Goal: Communication & Community: Answer question/provide support

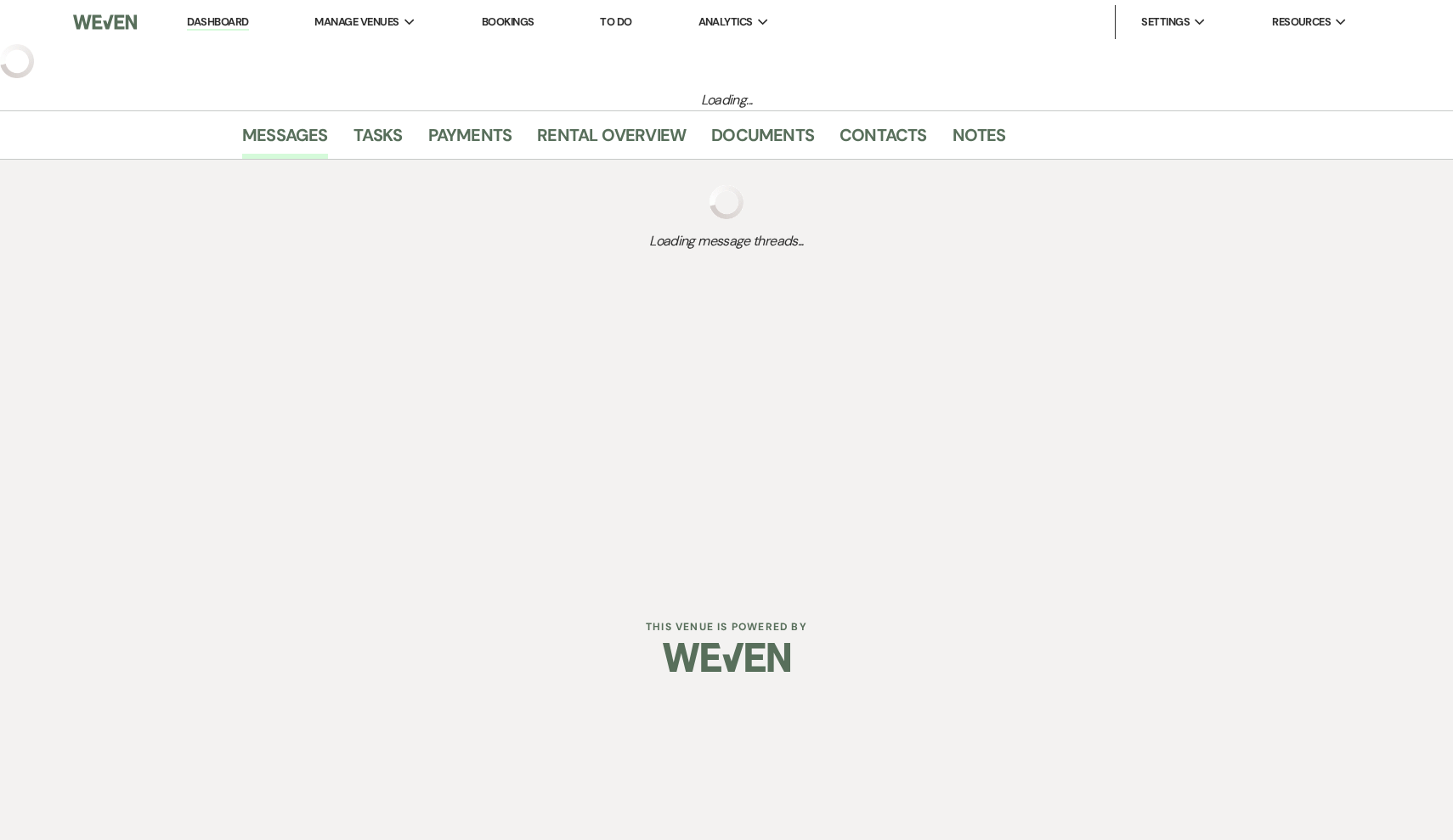
select select "6"
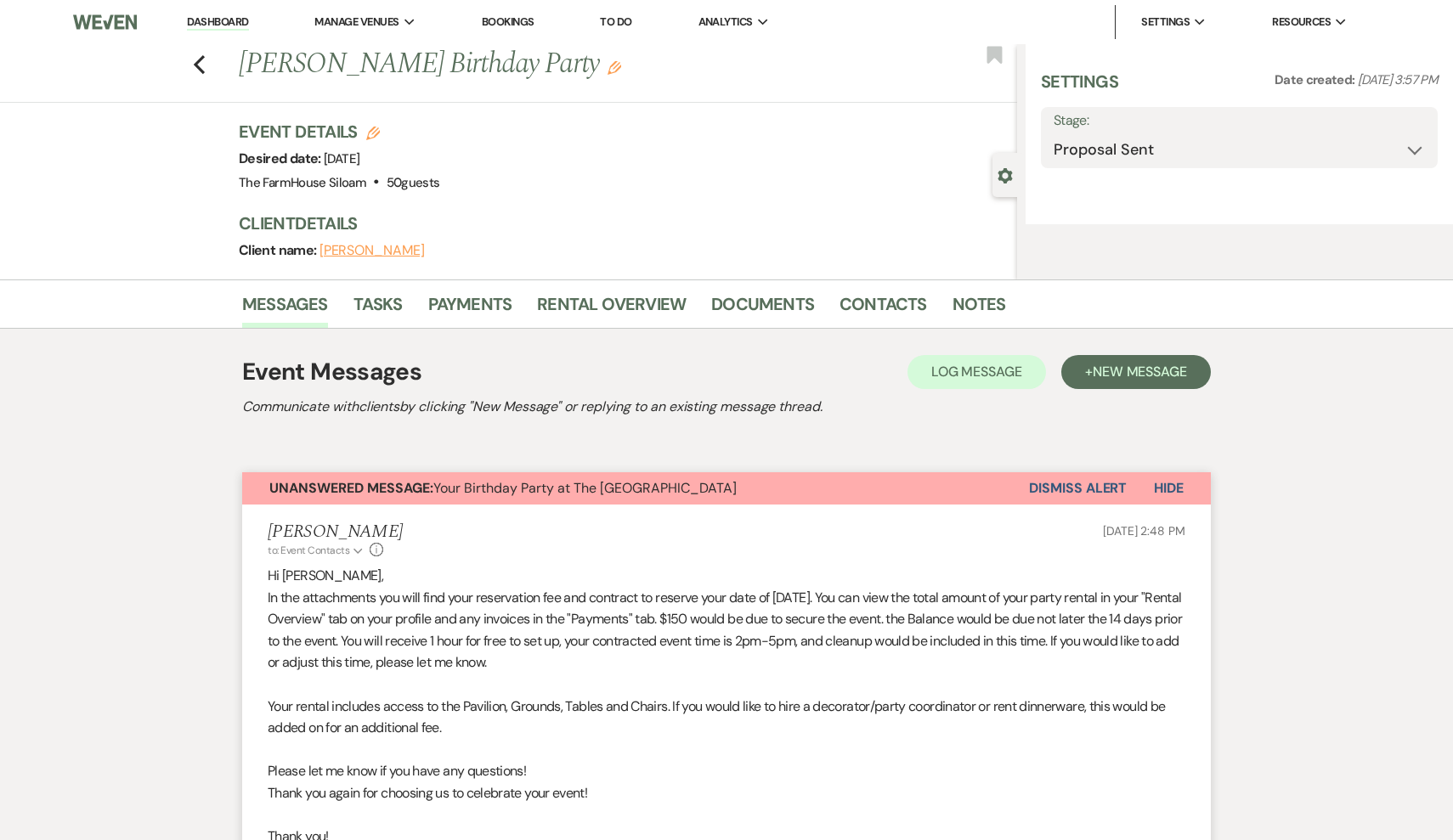
select select "3"
select select "4"
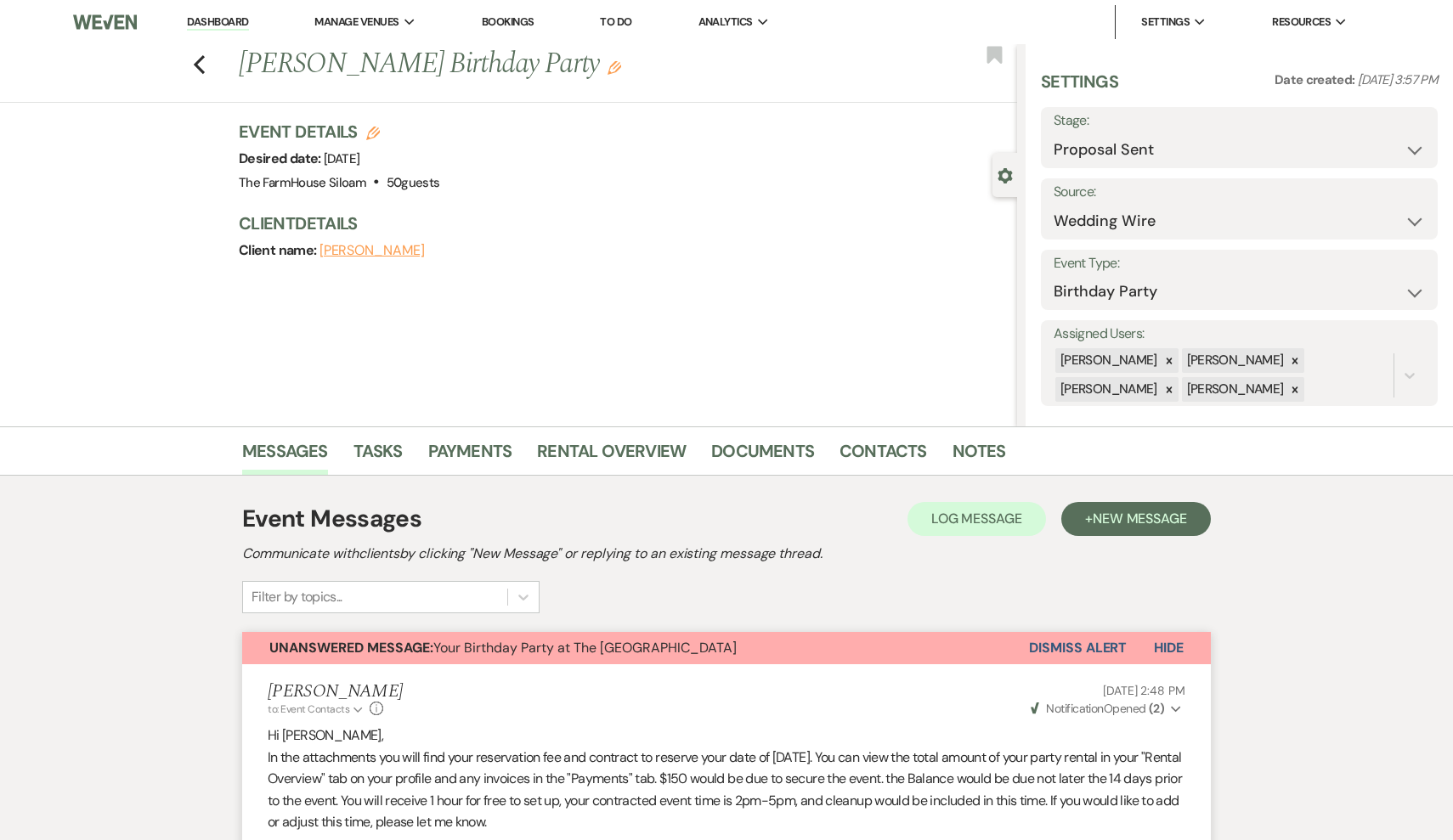
click at [1073, 646] on button "Dismiss Alert" at bounding box center [1078, 648] width 98 height 33
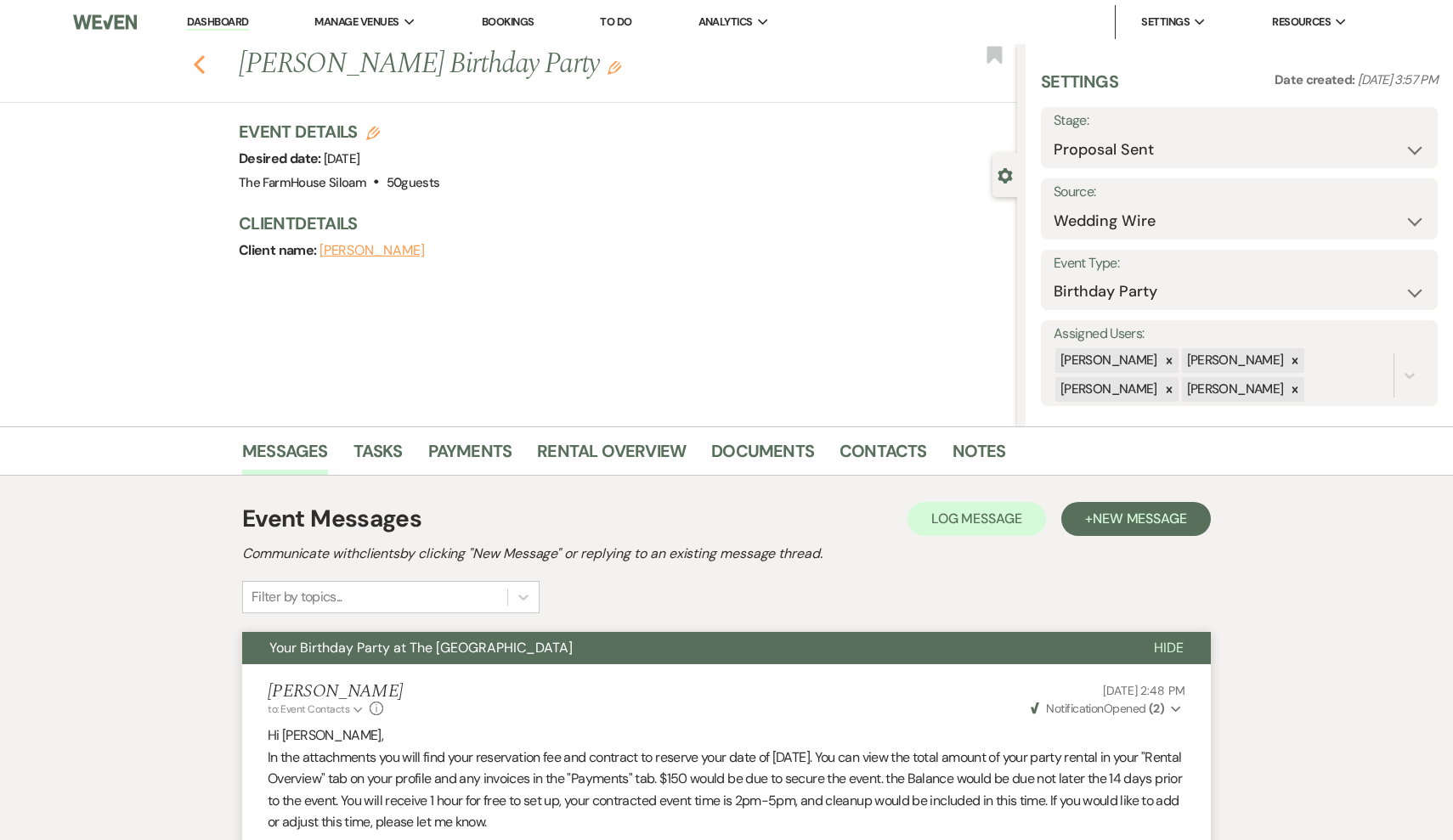
click at [193, 63] on icon "Previous" at bounding box center [199, 64] width 13 height 21
select select "6"
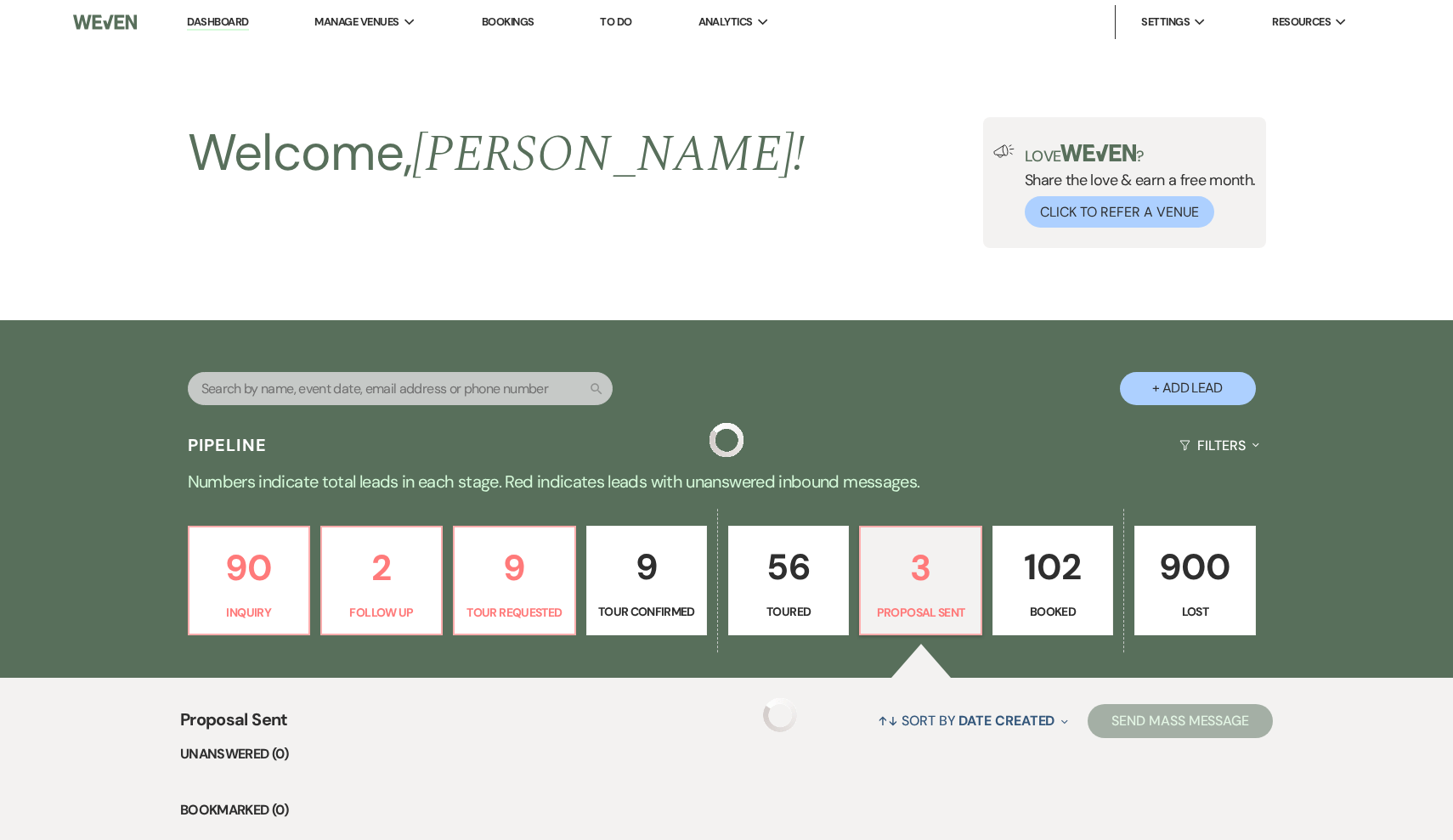
scroll to position [451, 0]
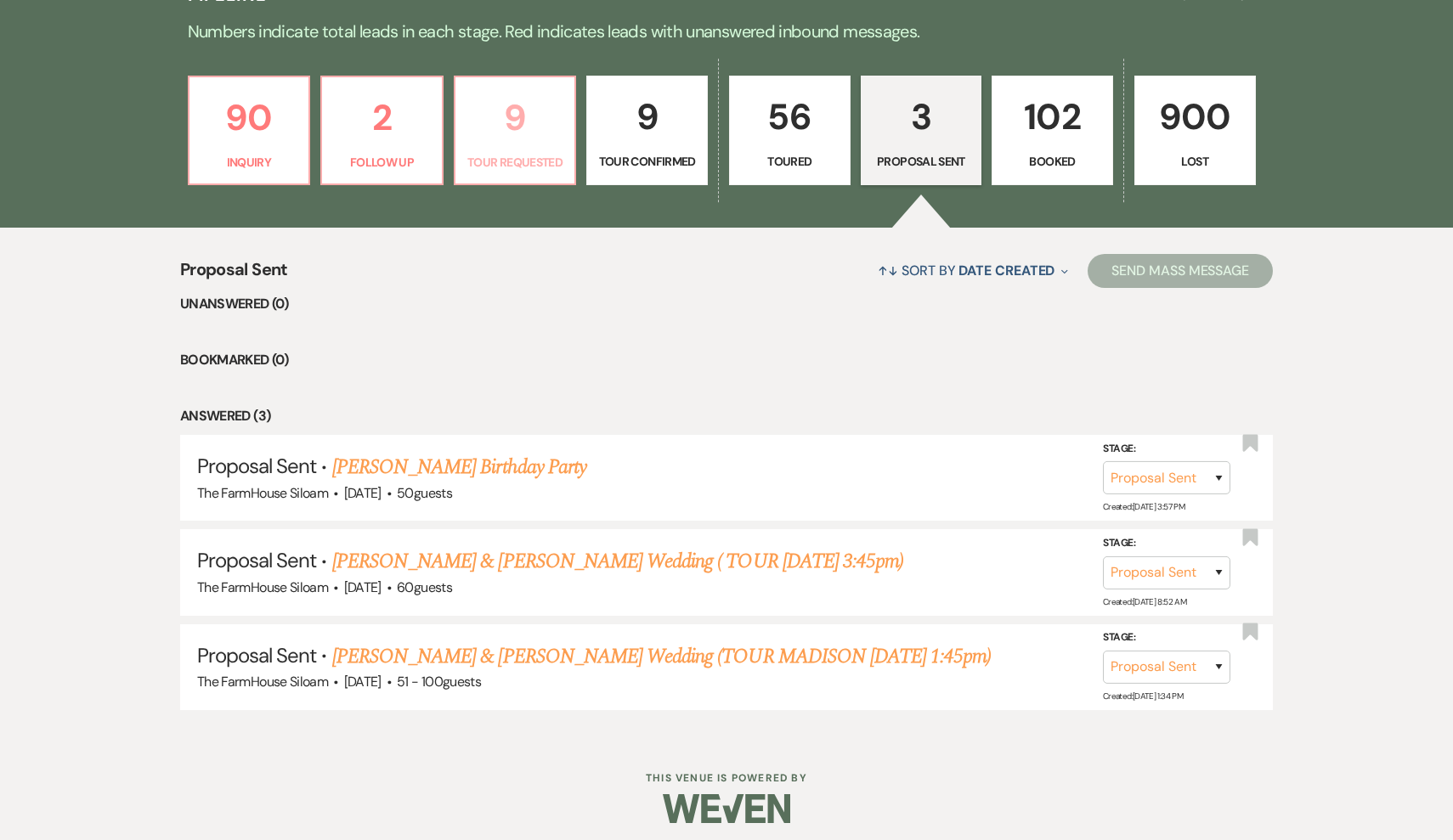
click at [525, 154] on p "Tour Requested" at bounding box center [516, 162] width 100 height 19
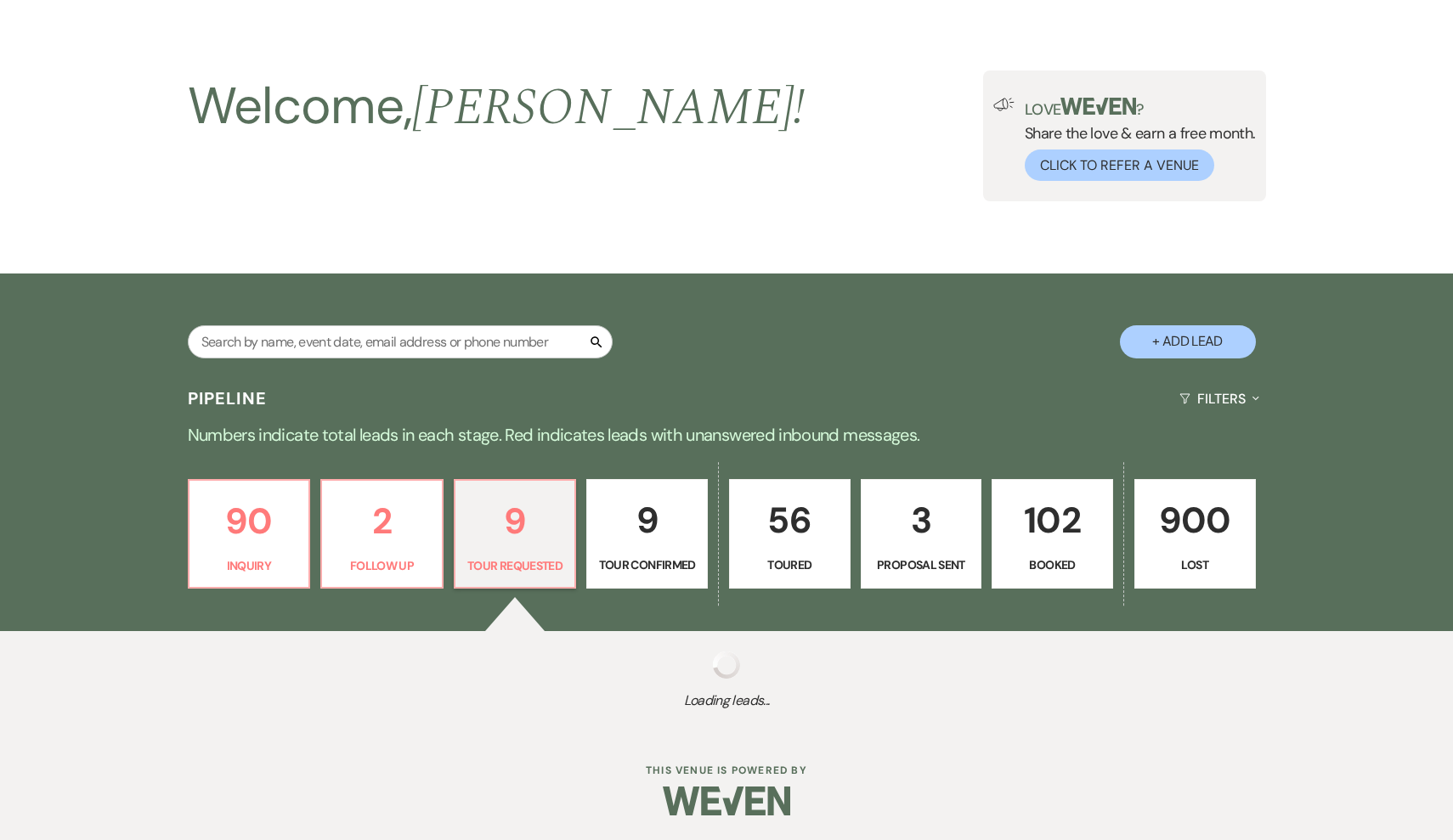
select select "2"
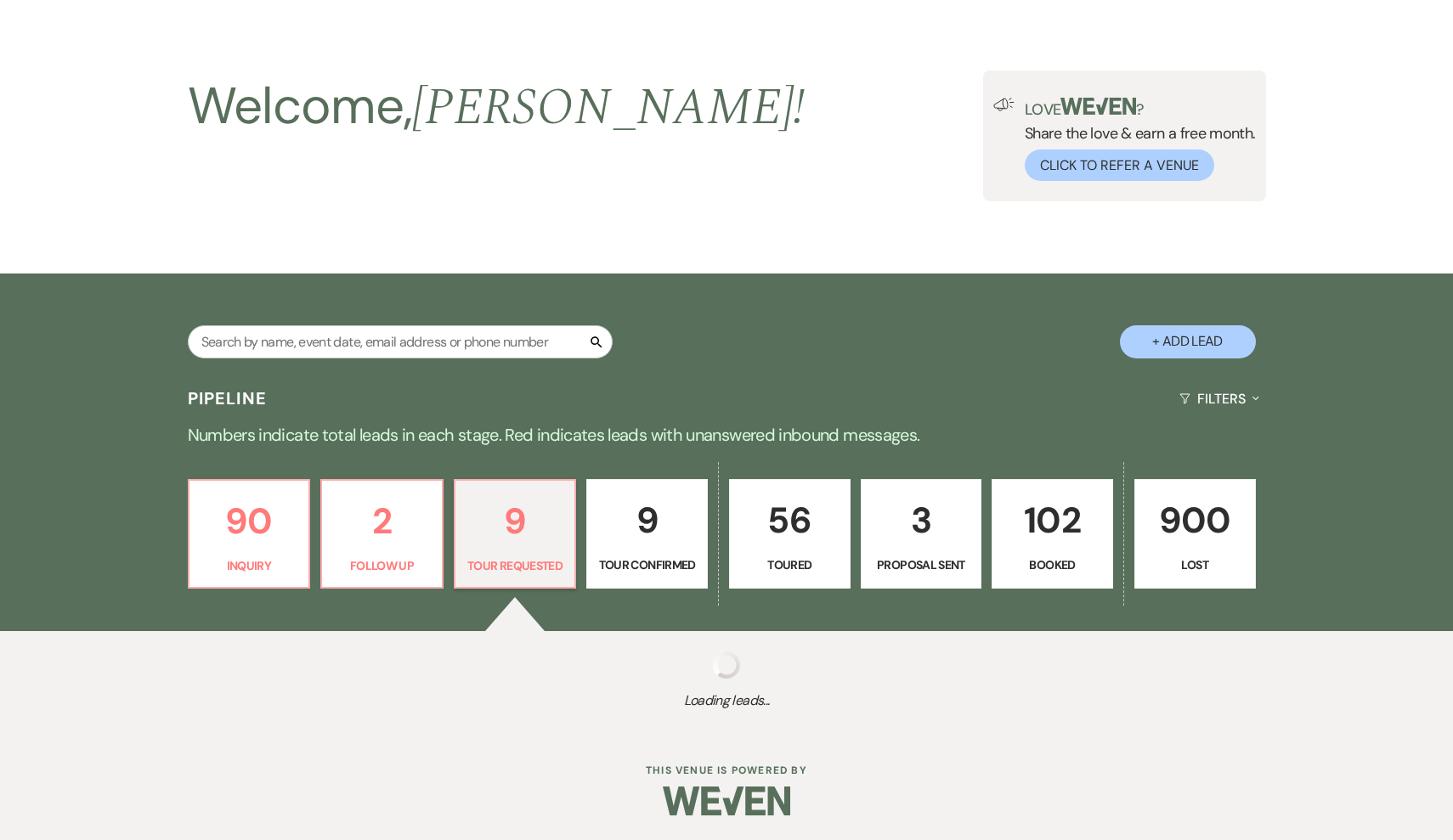
select select "2"
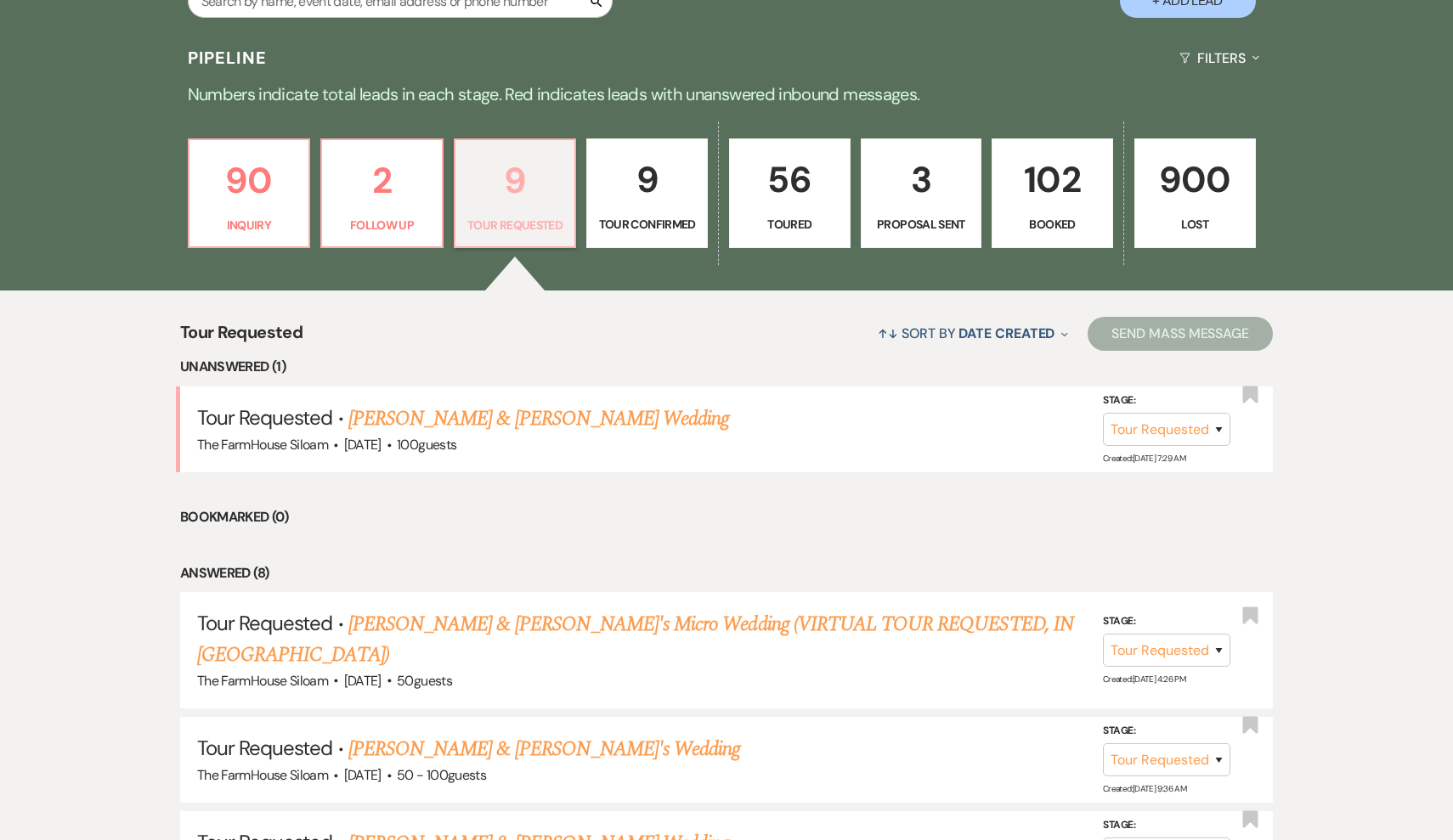
scroll to position [395, 0]
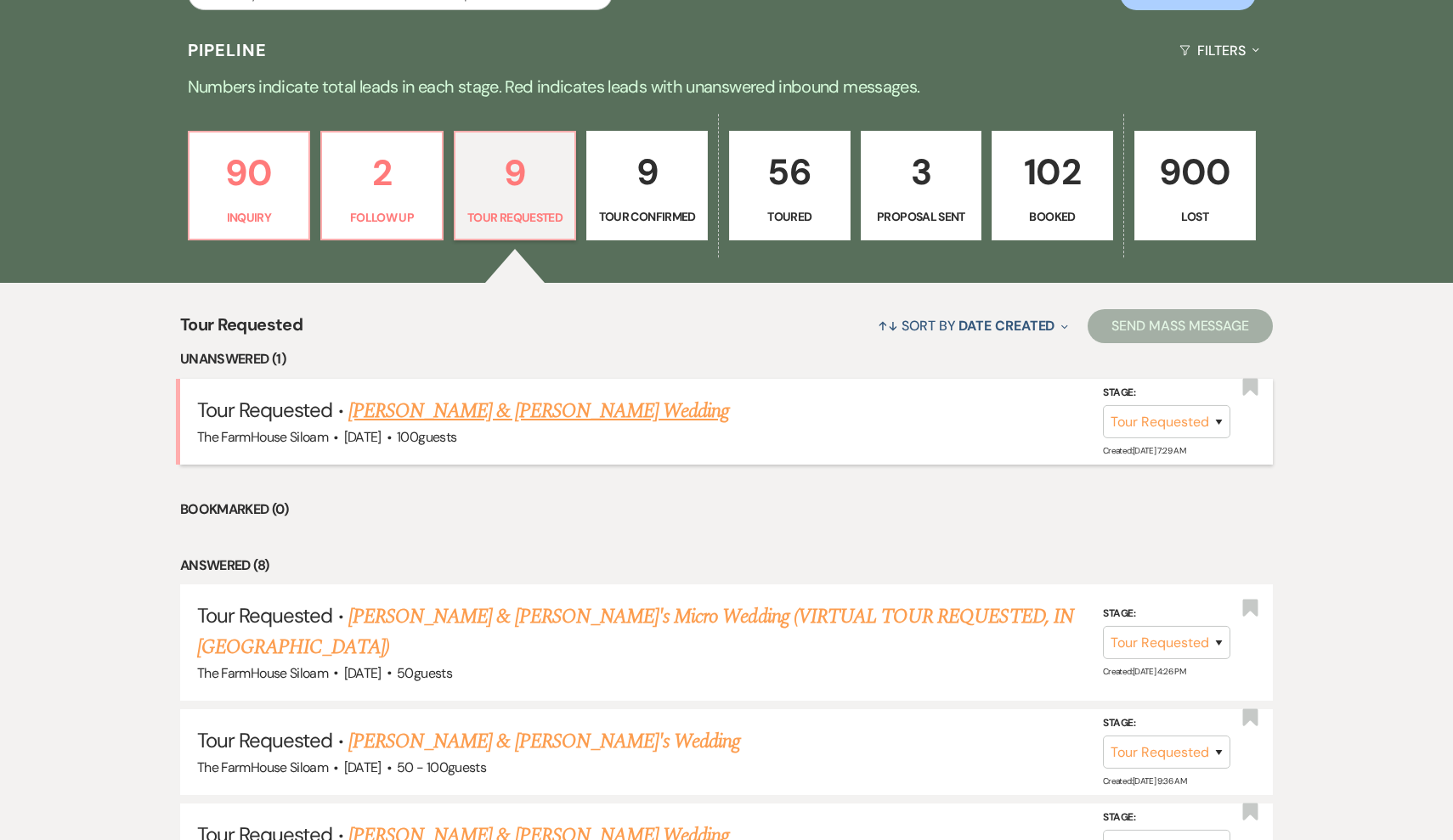
click at [488, 406] on link "[PERSON_NAME] & [PERSON_NAME] Wedding" at bounding box center [538, 412] width 381 height 31
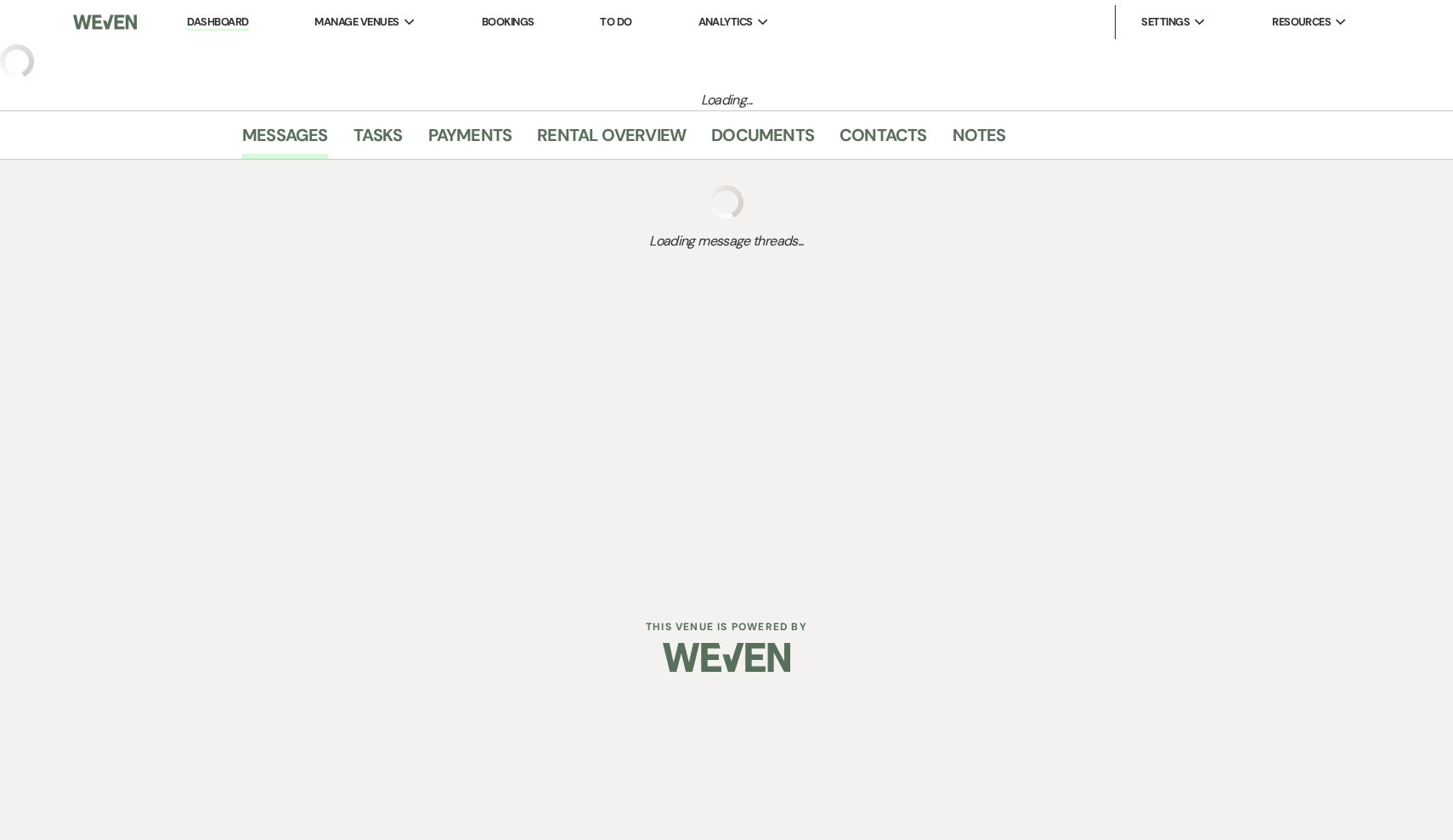
select select "2"
select select "5"
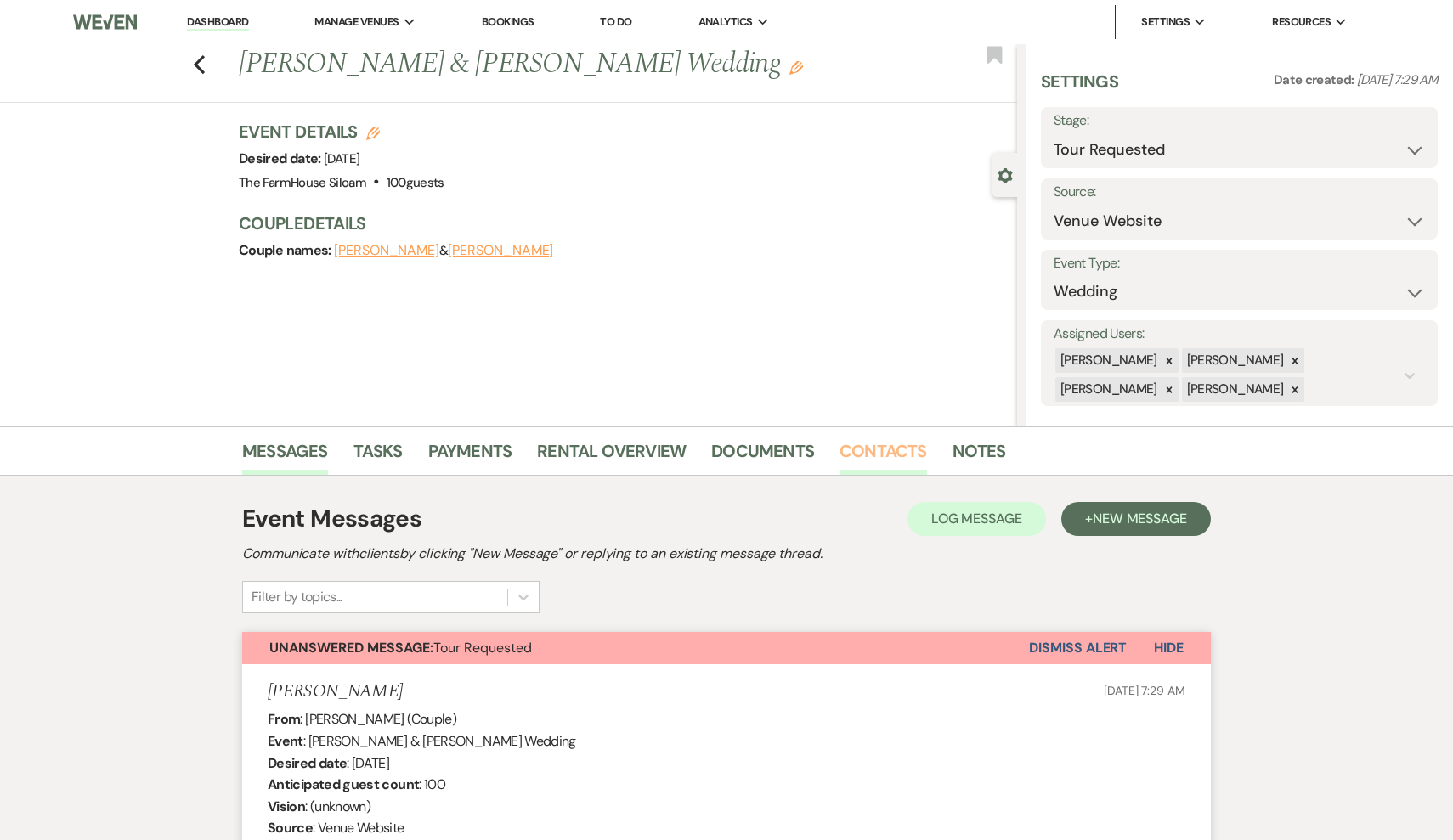
click at [893, 450] on link "Contacts" at bounding box center [883, 456] width 88 height 37
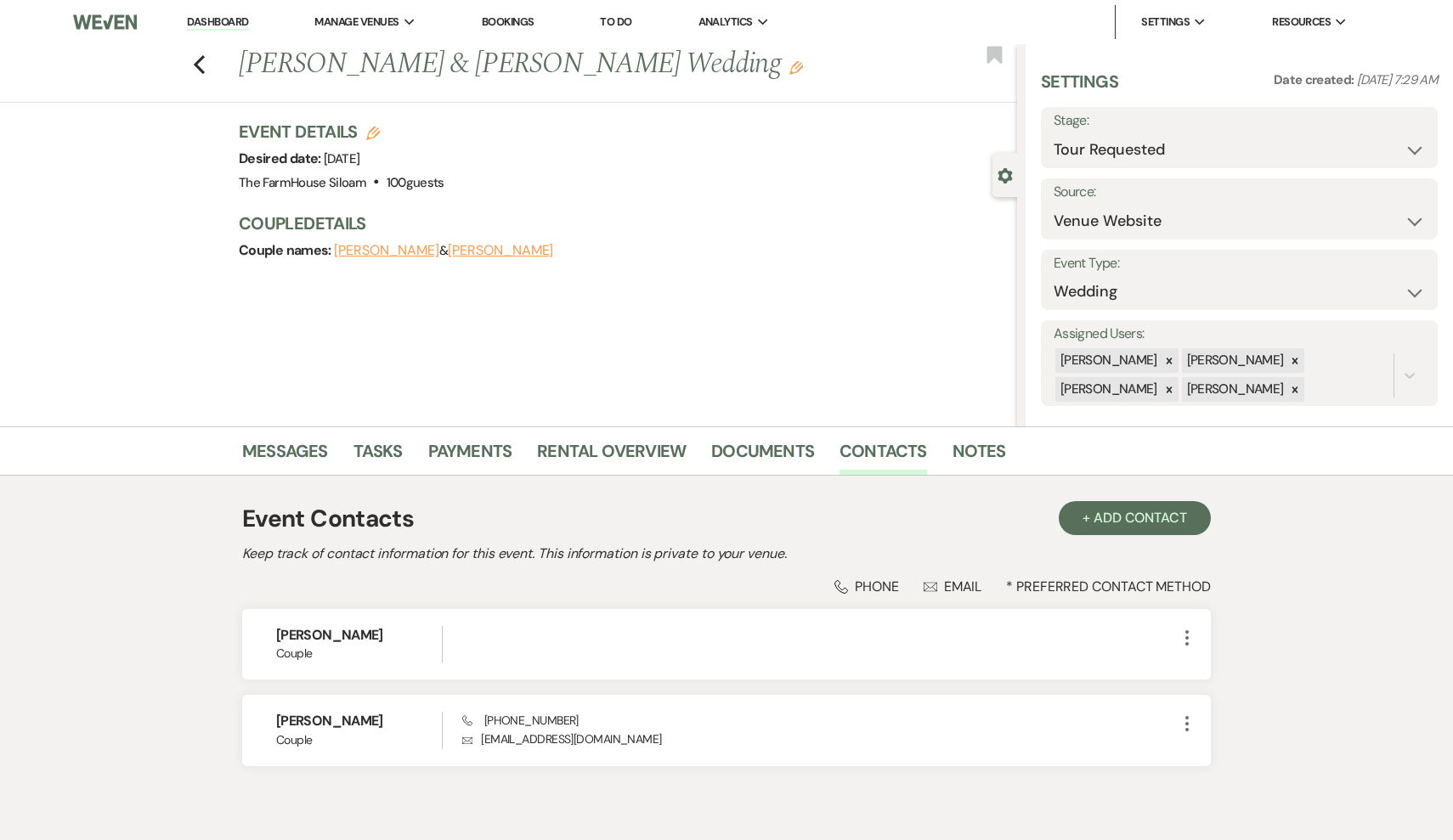
click at [789, 64] on icon "Edit" at bounding box center [796, 68] width 14 height 14
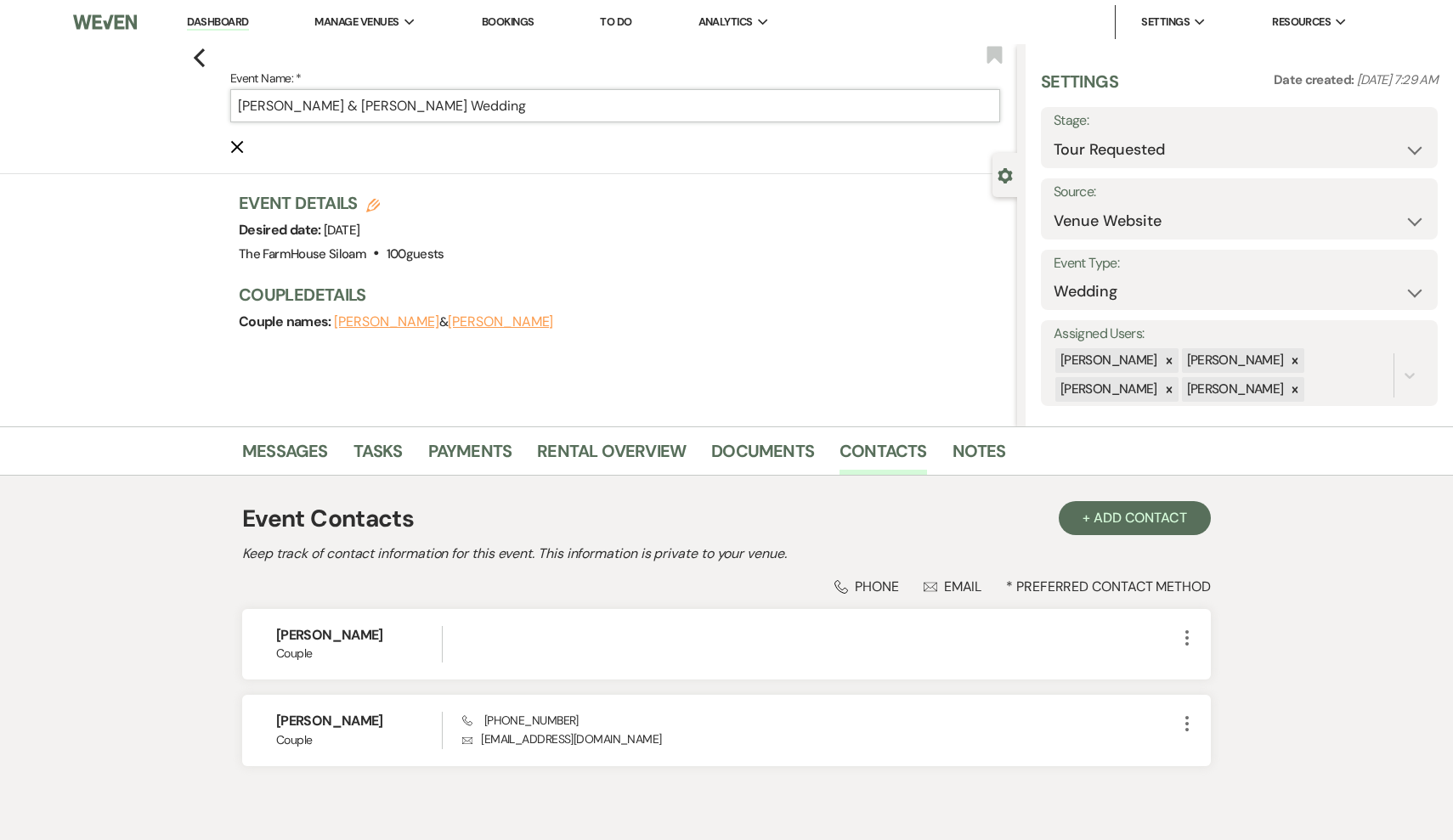
click at [589, 110] on input "[PERSON_NAME] & [PERSON_NAME] Wedding" at bounding box center [615, 106] width 769 height 34
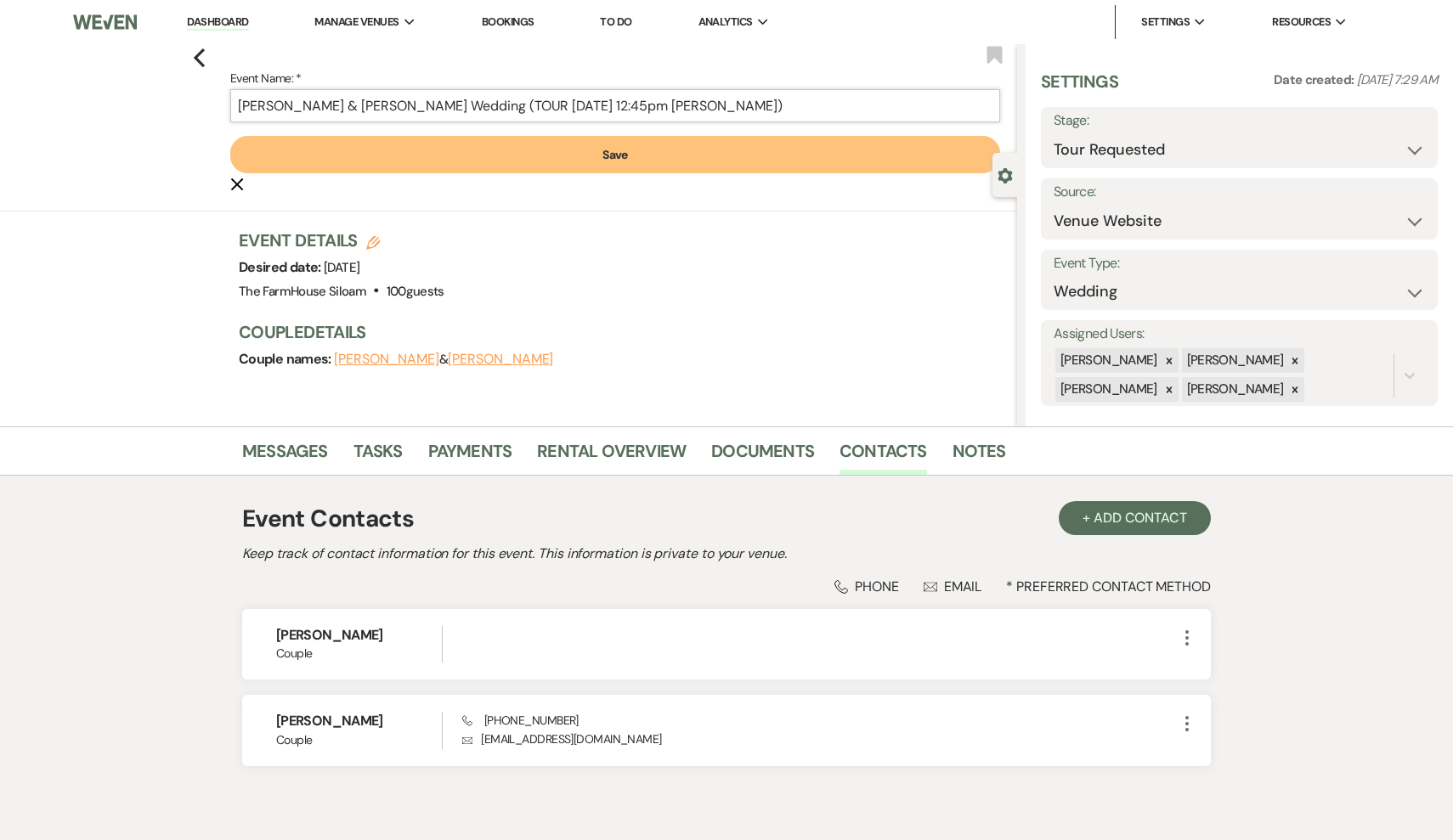
type input "[PERSON_NAME] & [PERSON_NAME] Wedding (TOUR [DATE] 12:45pm [PERSON_NAME])"
click at [613, 168] on button "Save" at bounding box center [615, 154] width 769 height 37
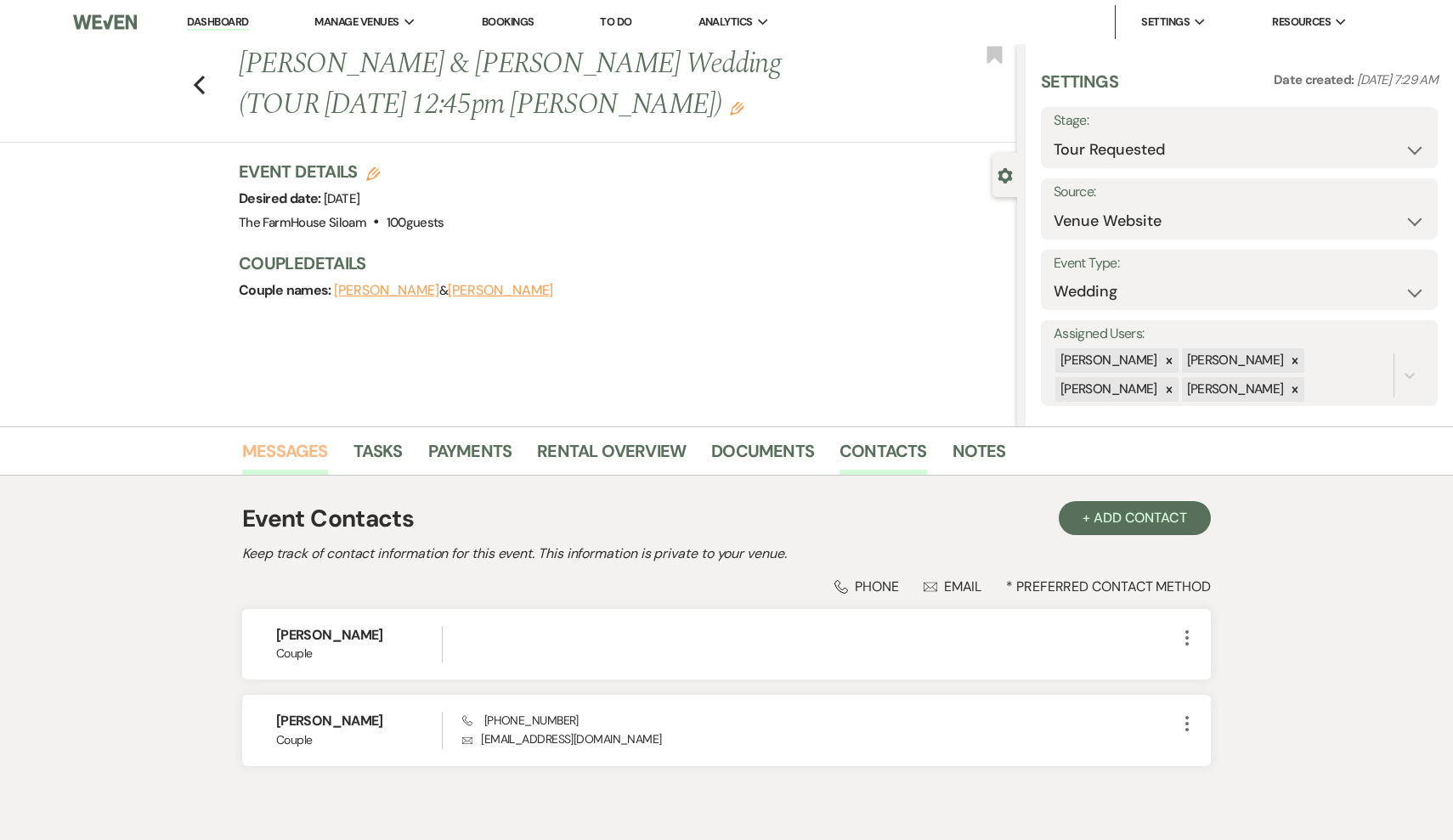
click at [300, 457] on link "Messages" at bounding box center [285, 456] width 86 height 37
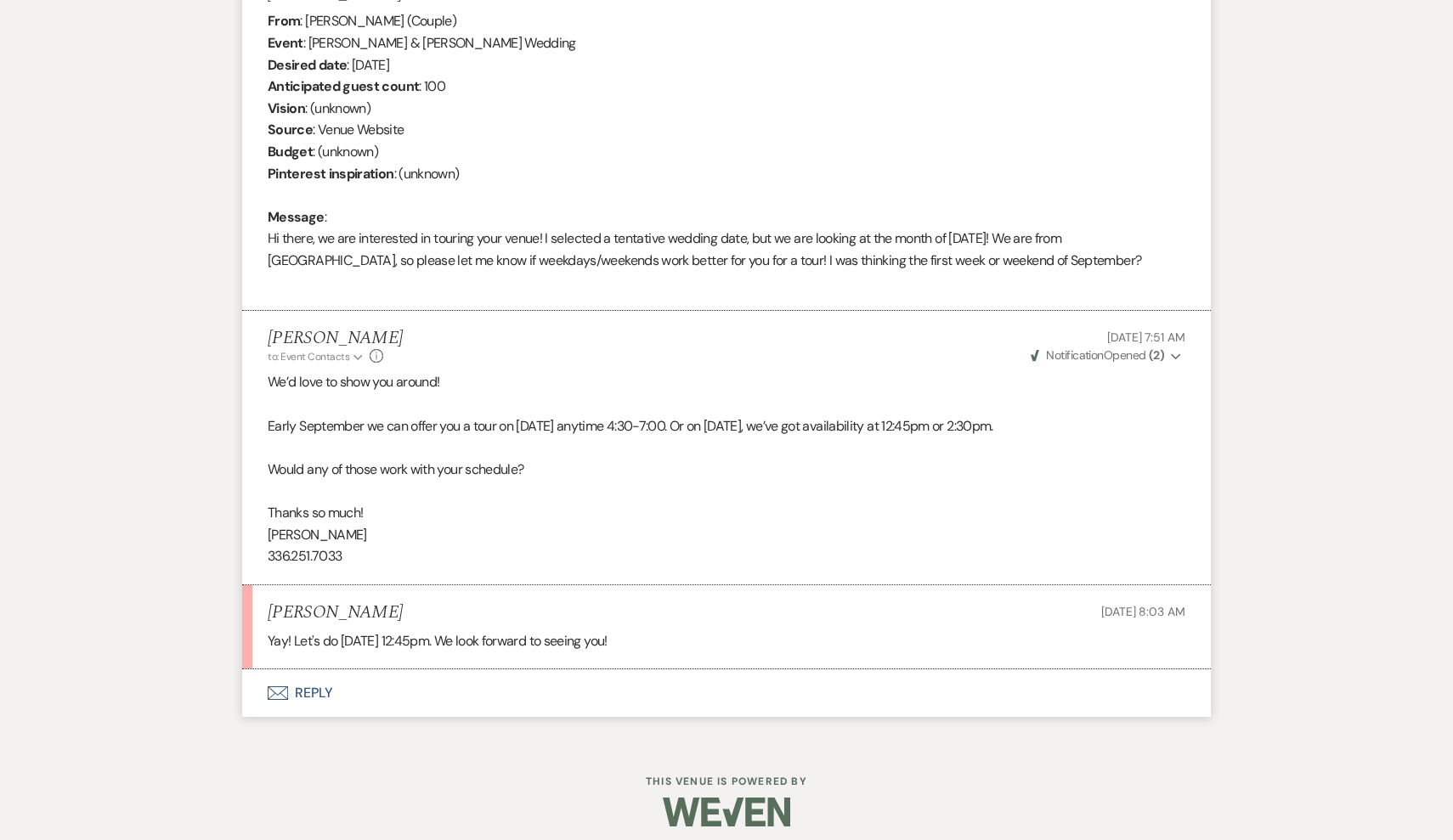
scroll to position [696, 0]
click at [303, 687] on button "Envelope Reply" at bounding box center [726, 695] width 969 height 47
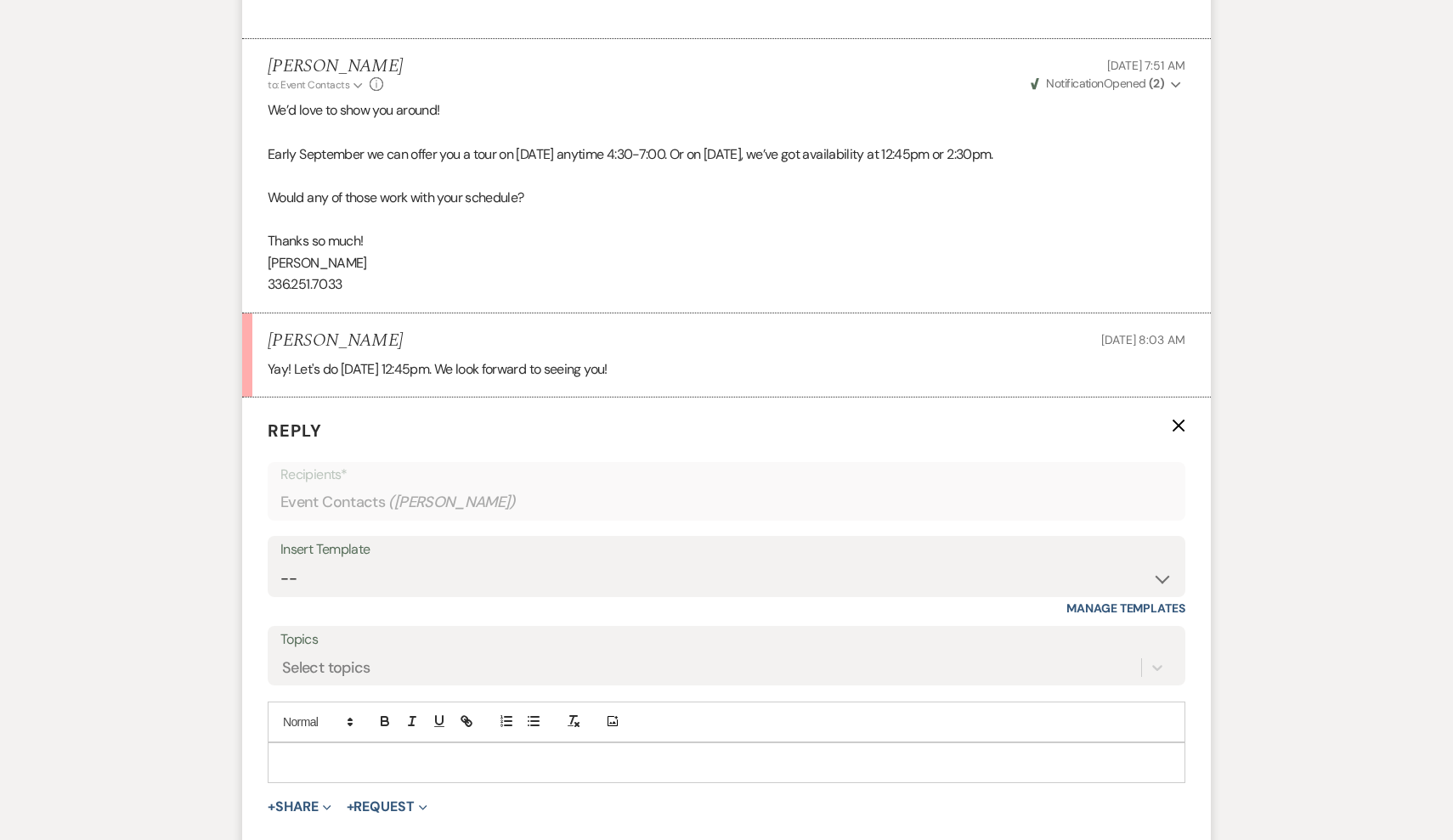
scroll to position [1020, 0]
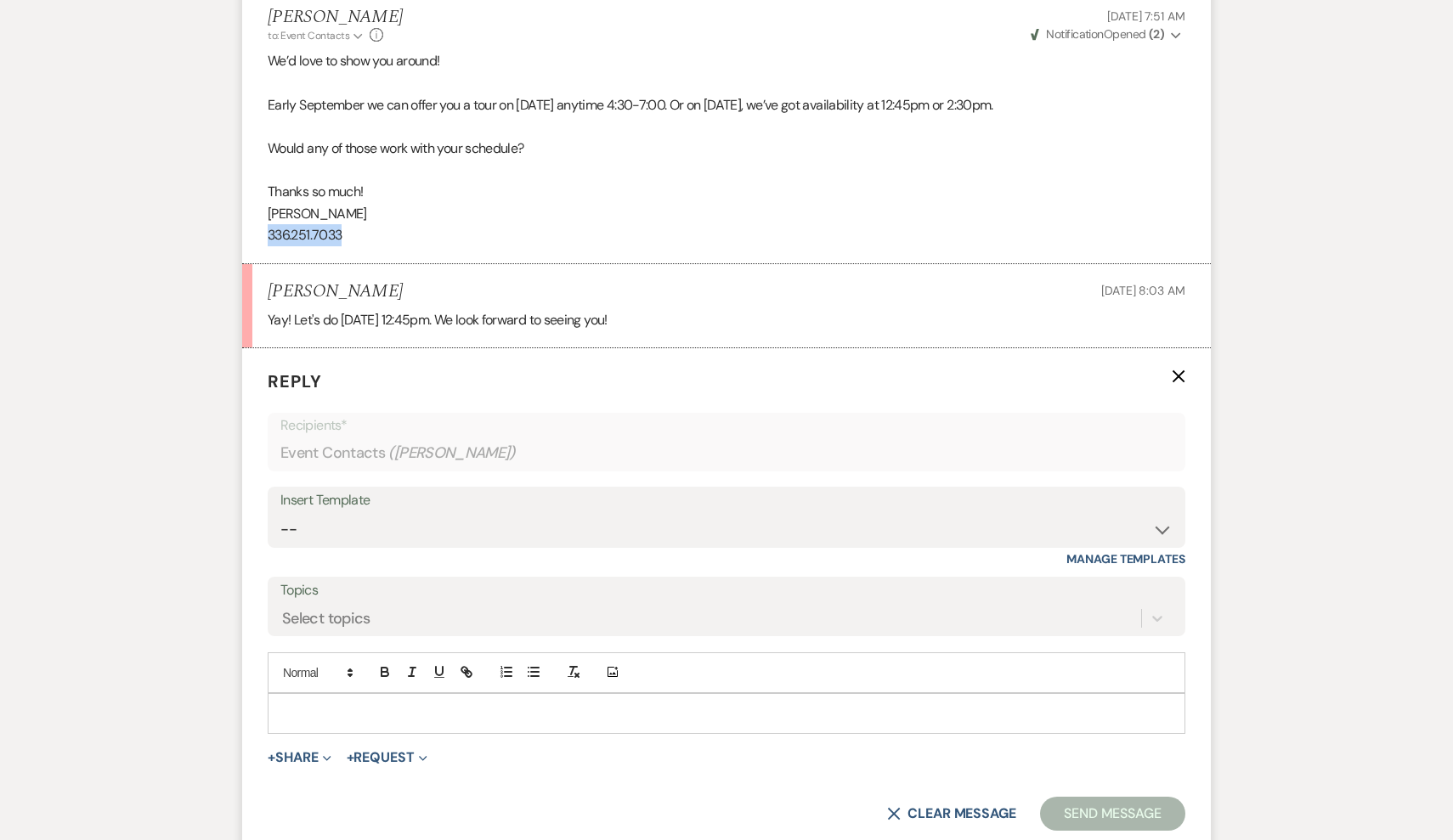
drag, startPoint x: 363, startPoint y: 228, endPoint x: 256, endPoint y: 219, distance: 107.4
click at [256, 219] on li "[PERSON_NAME] to: Event Contacts Expand Info [DATE] 7:51 AM Weven Check Notific…" at bounding box center [726, 126] width 969 height 274
copy p "336.251.7033"
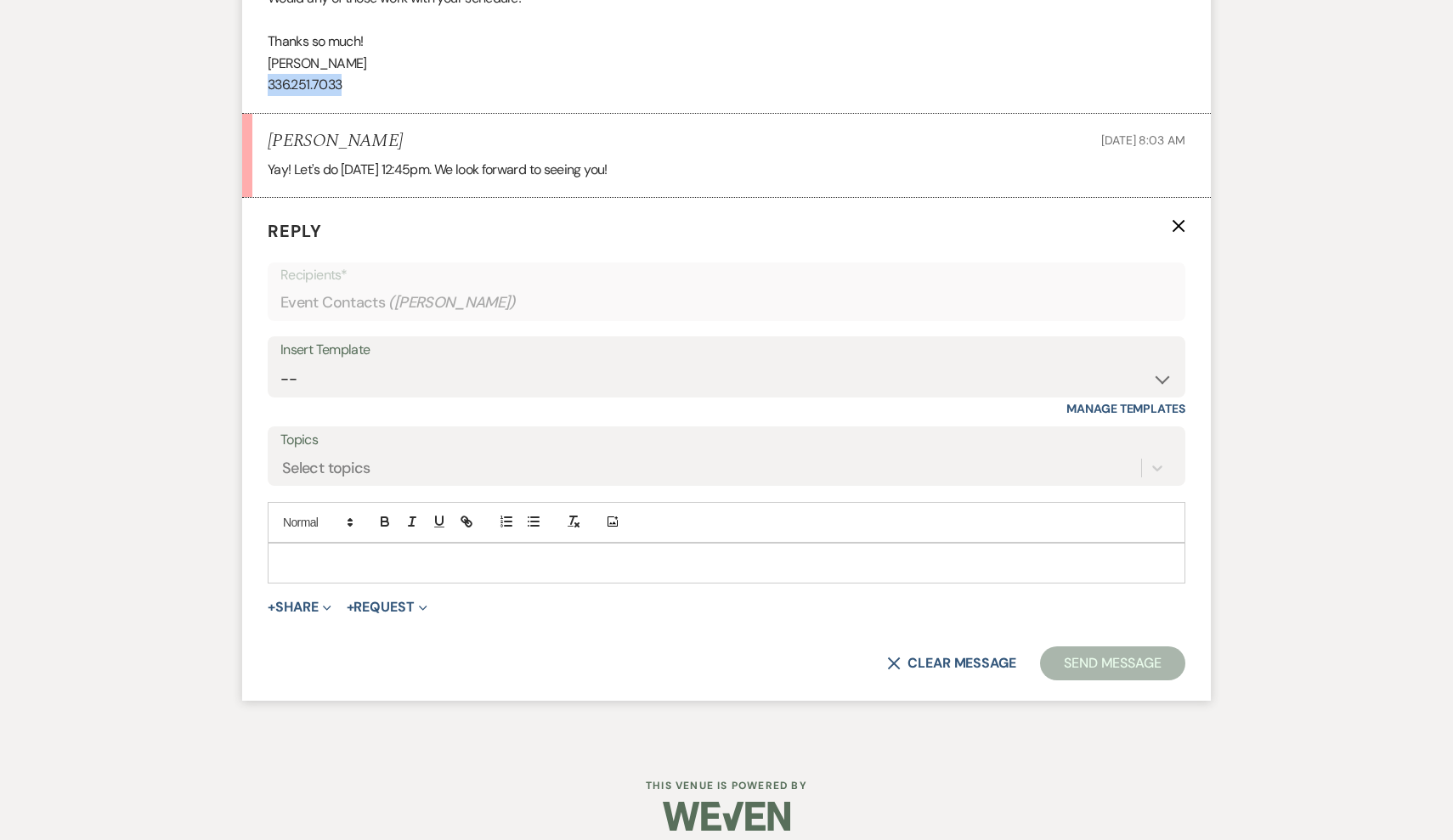
scroll to position [1169, 0]
click at [352, 555] on p at bounding box center [726, 564] width 891 height 19
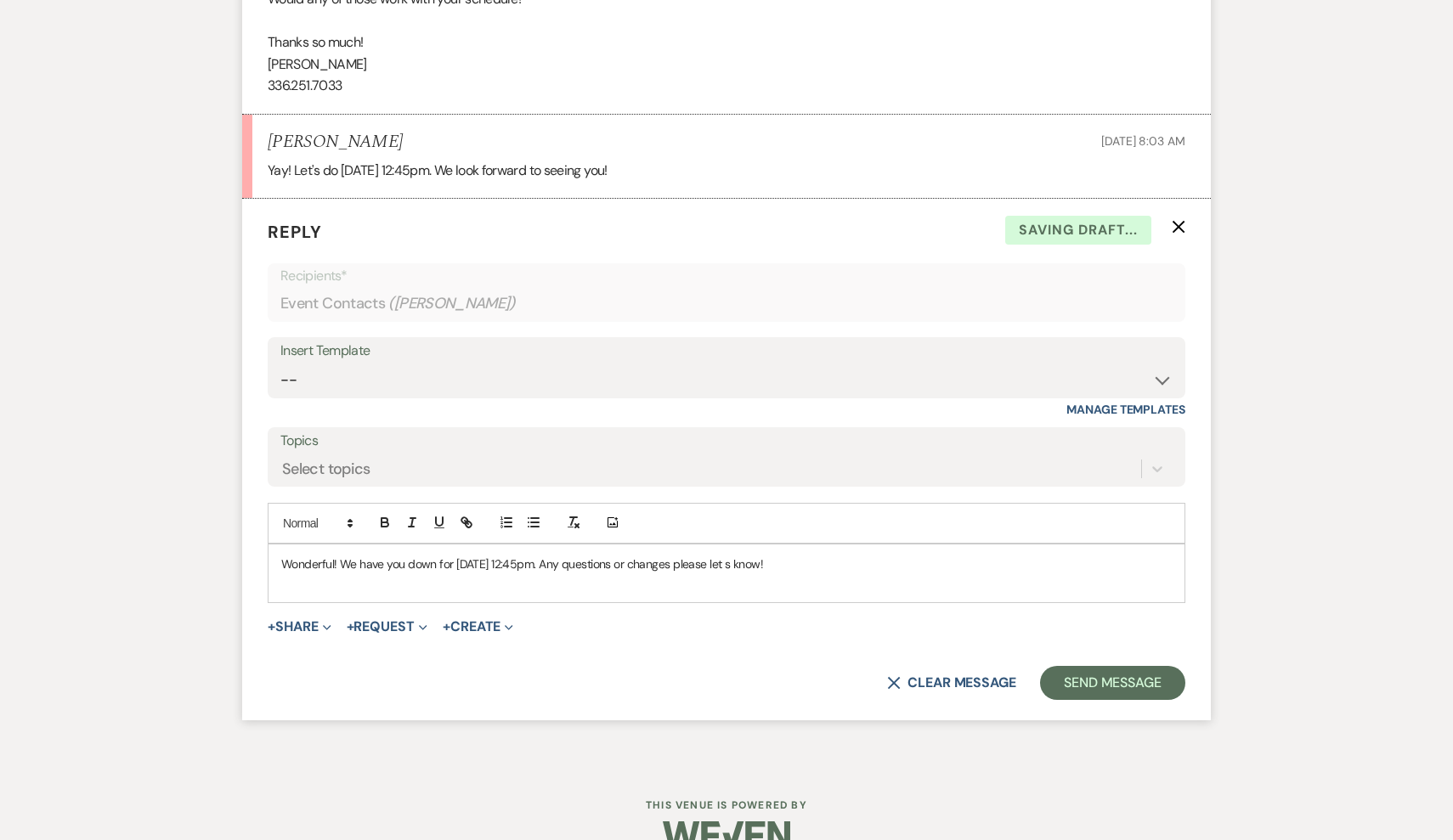
click at [717, 555] on p "Wonderful! We have you down for [DATE] 12:45pm. Any questions or changes please…" at bounding box center [726, 564] width 891 height 19
click at [855, 573] on p at bounding box center [726, 583] width 891 height 19
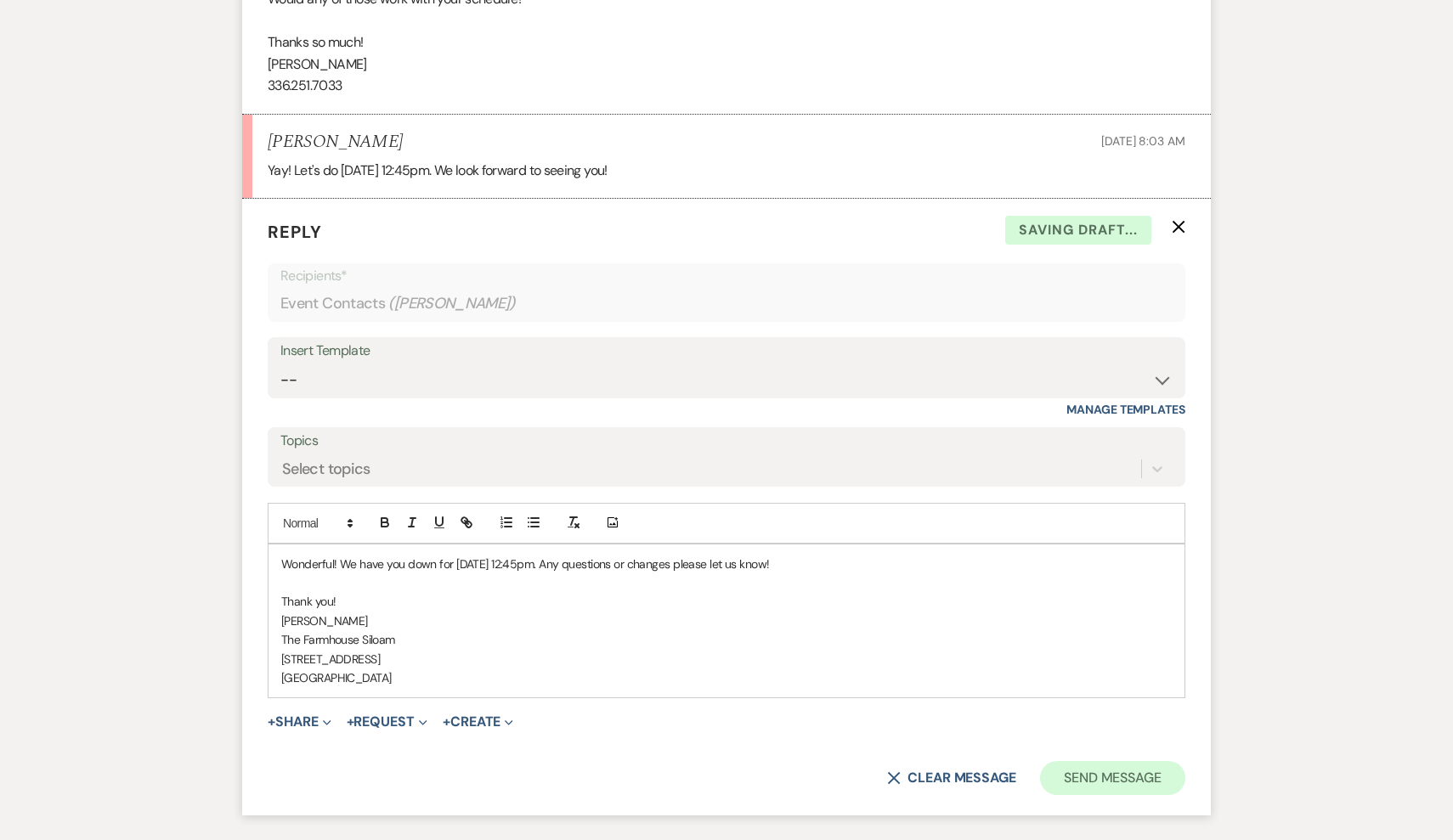
click at [1137, 762] on button "Send Message" at bounding box center [1113, 779] width 145 height 34
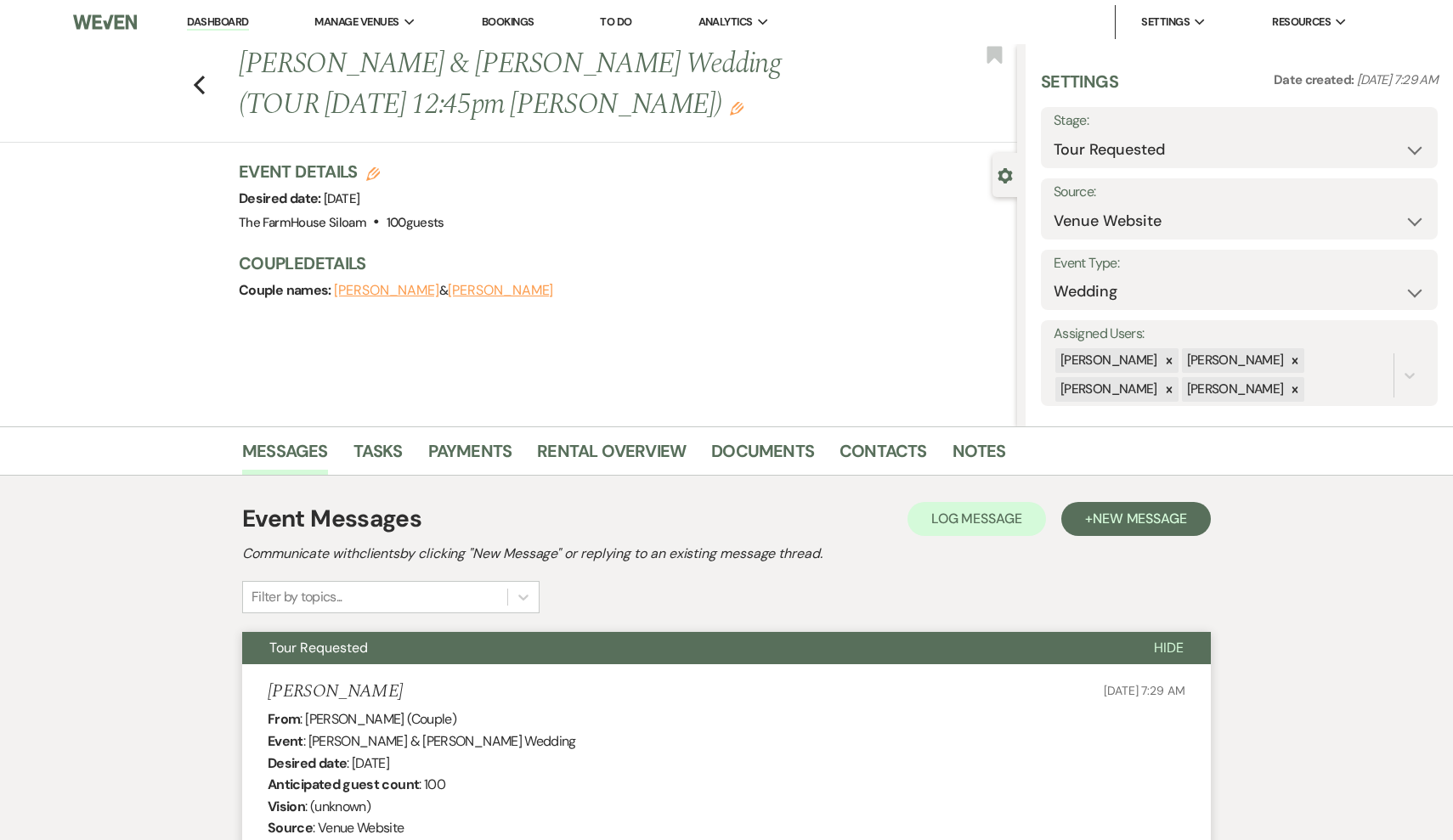
scroll to position [0, 0]
select select "4"
click at [1387, 139] on button "Save" at bounding box center [1395, 138] width 84 height 34
click at [202, 83] on icon "Previous" at bounding box center [199, 85] width 13 height 21
select select "4"
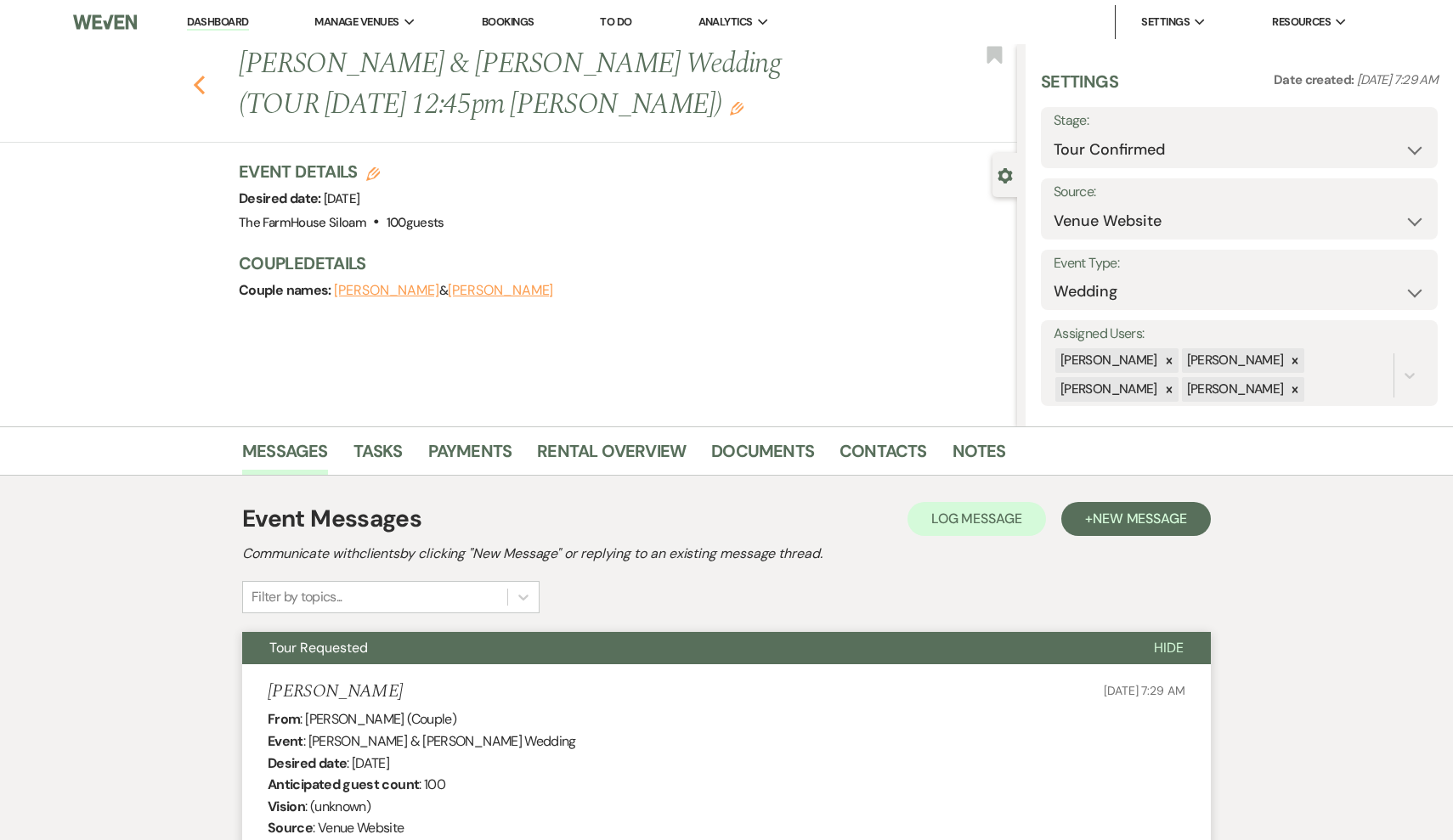
select select "2"
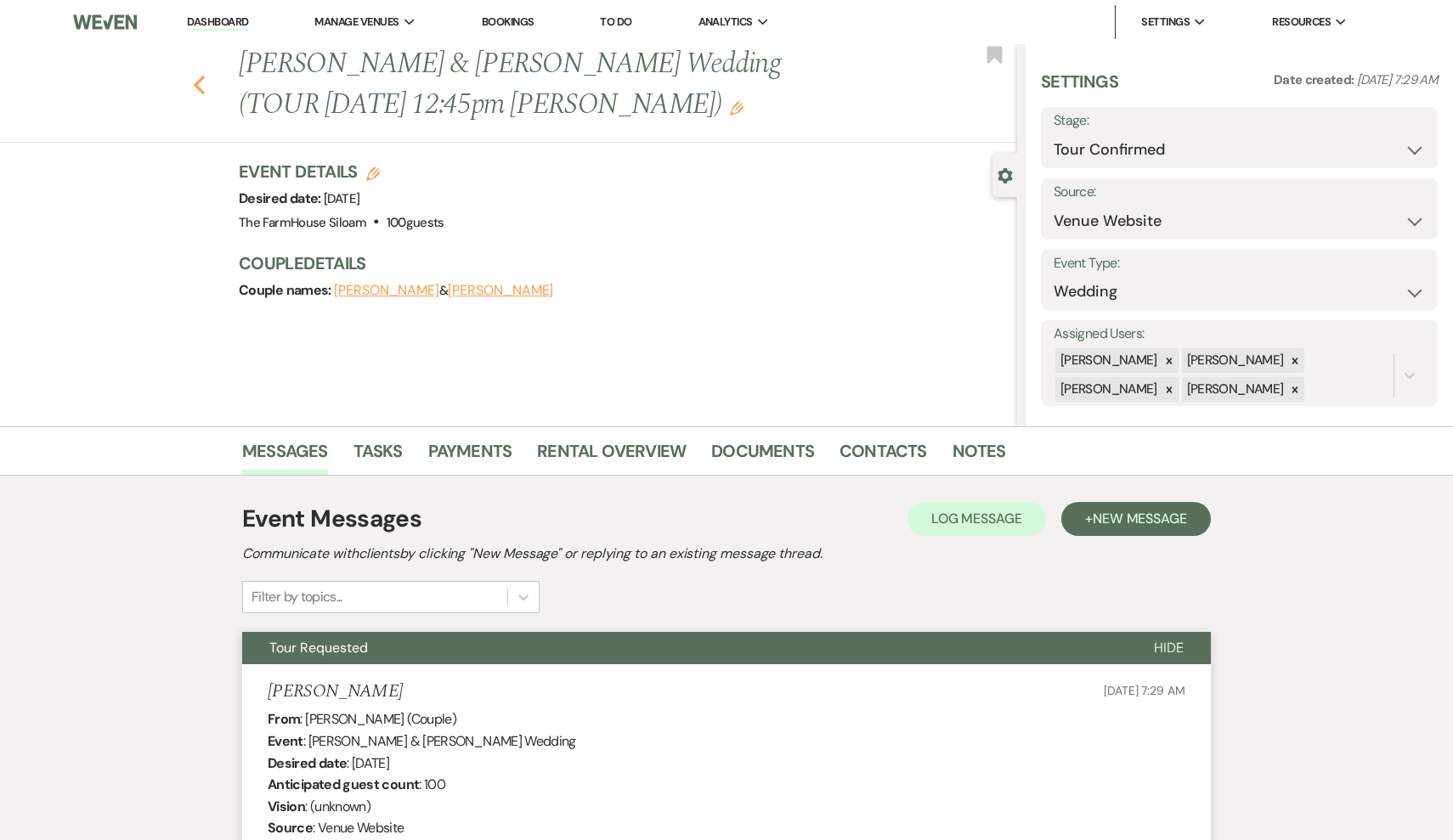
select select "2"
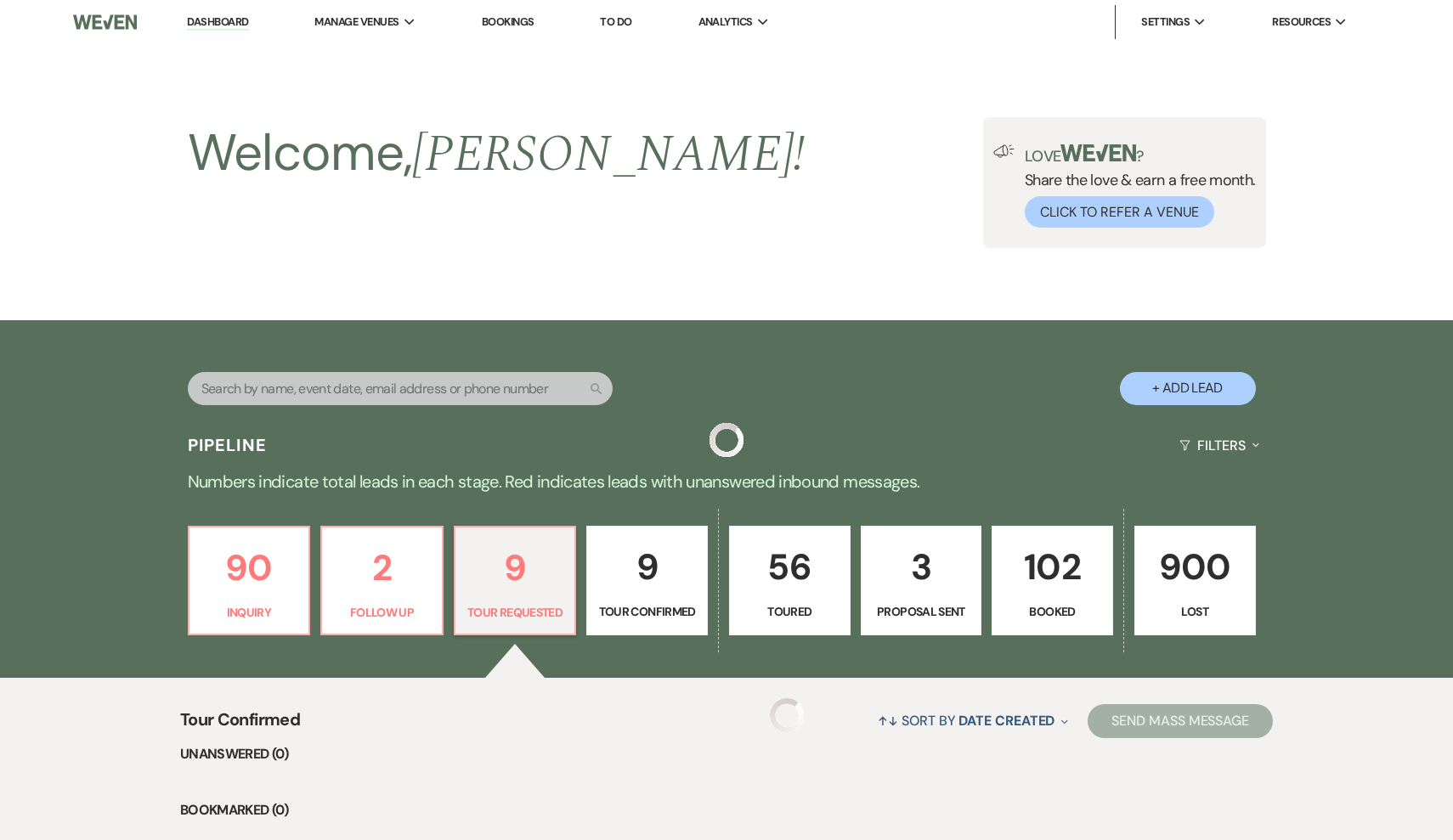
scroll to position [395, 0]
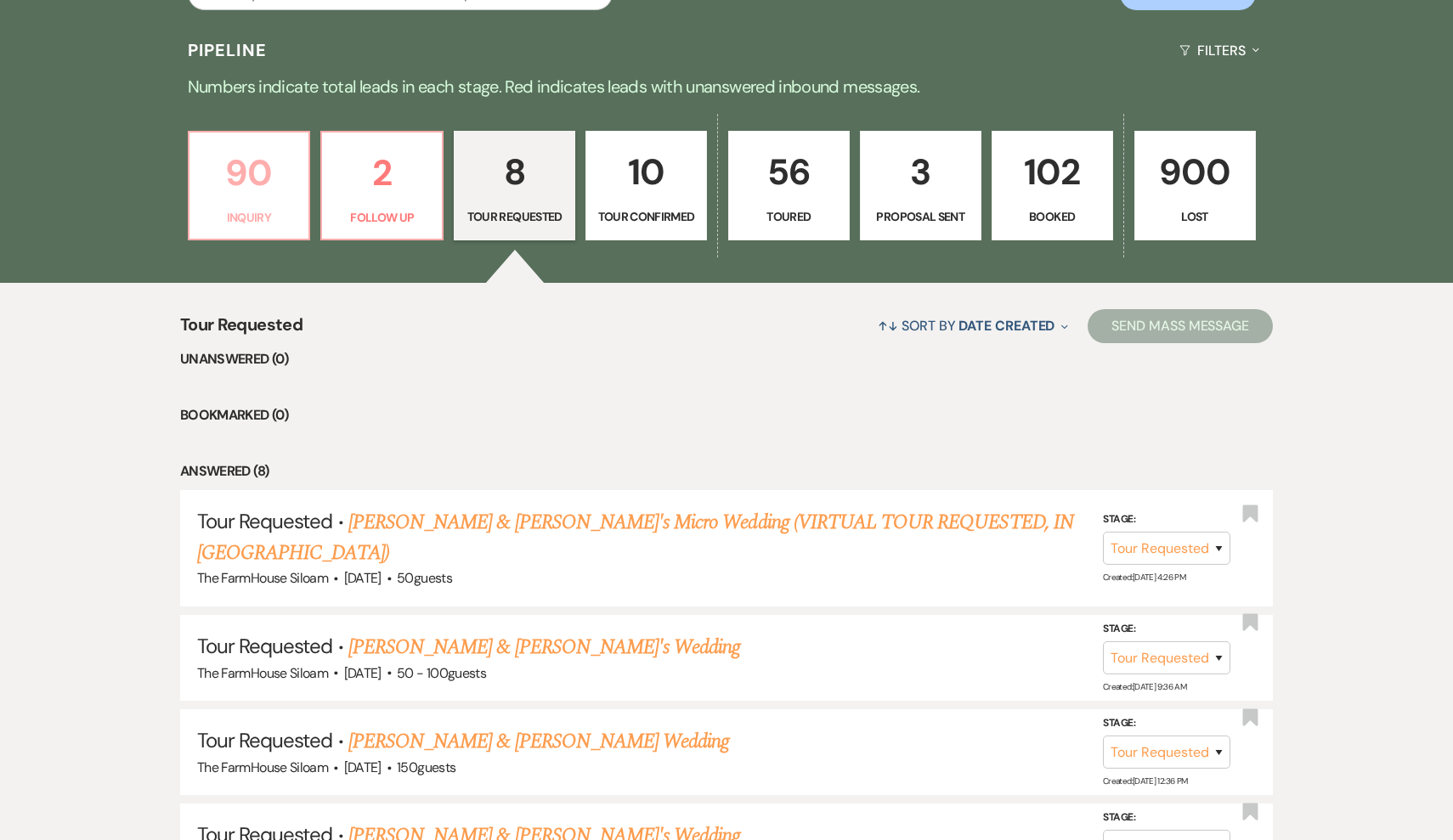
click at [234, 199] on p "90" at bounding box center [249, 173] width 100 height 57
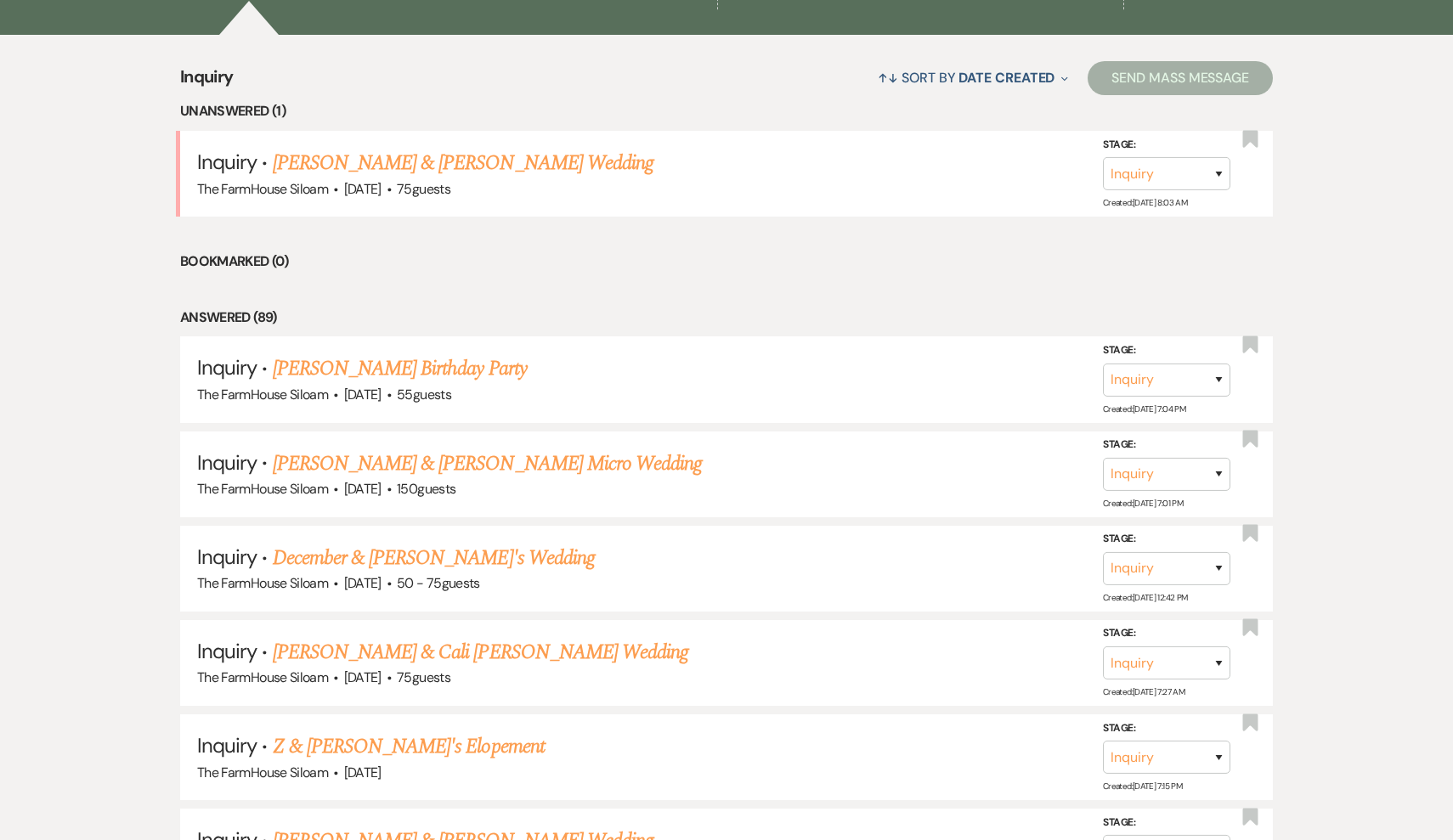
scroll to position [702, 0]
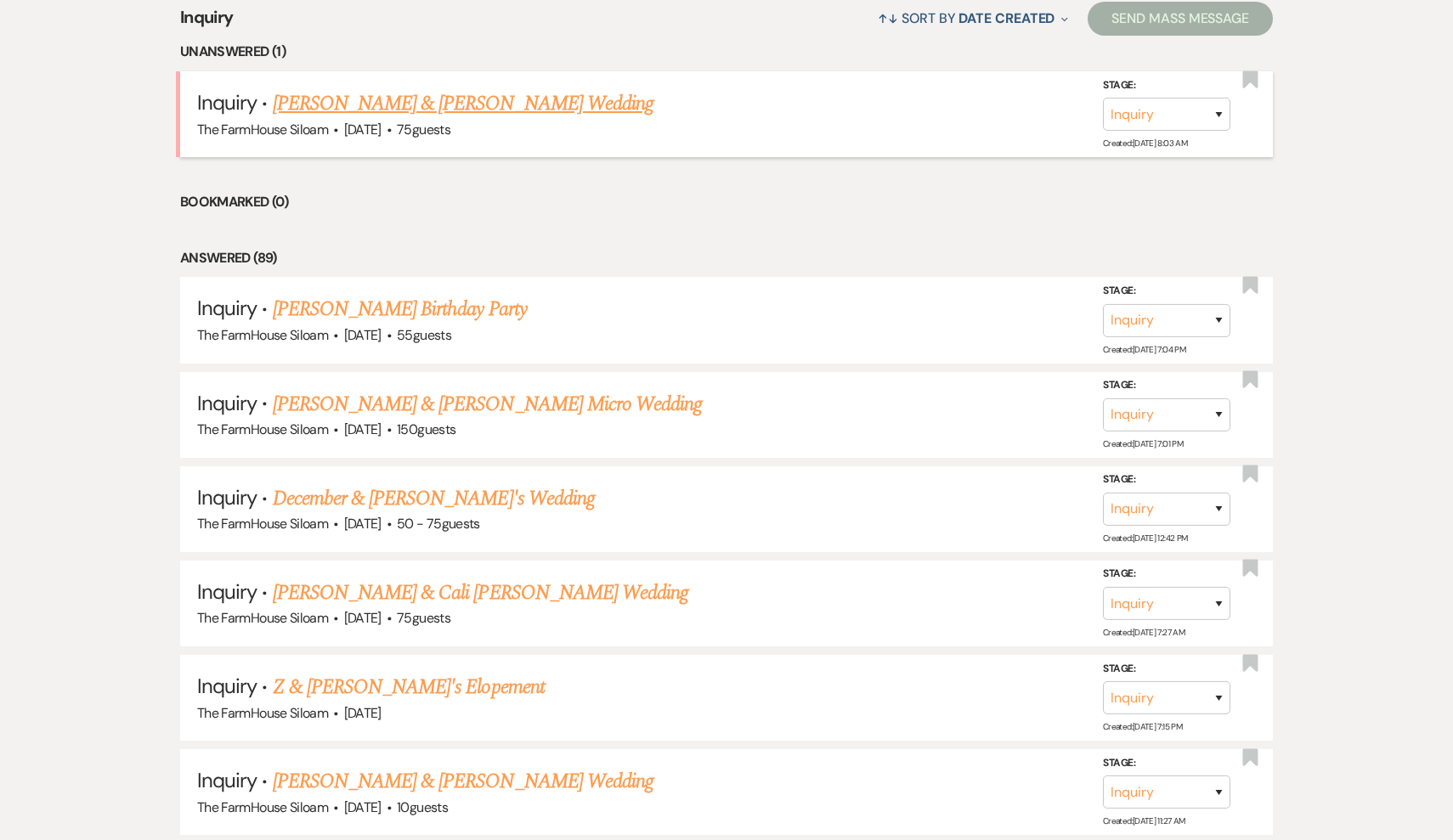
click at [384, 100] on link "[PERSON_NAME] & [PERSON_NAME] Wedding" at bounding box center [463, 104] width 381 height 31
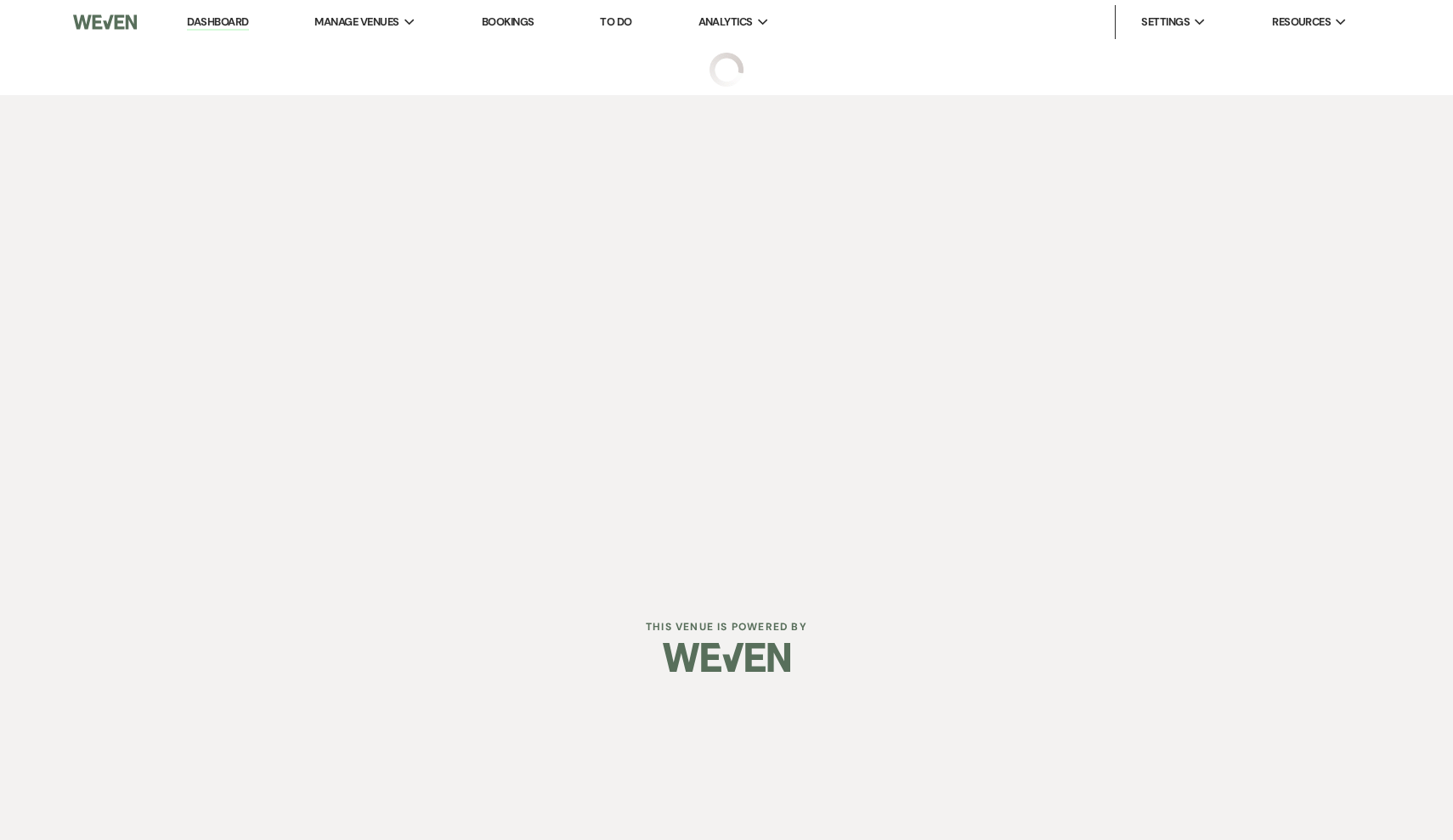
select select "5"
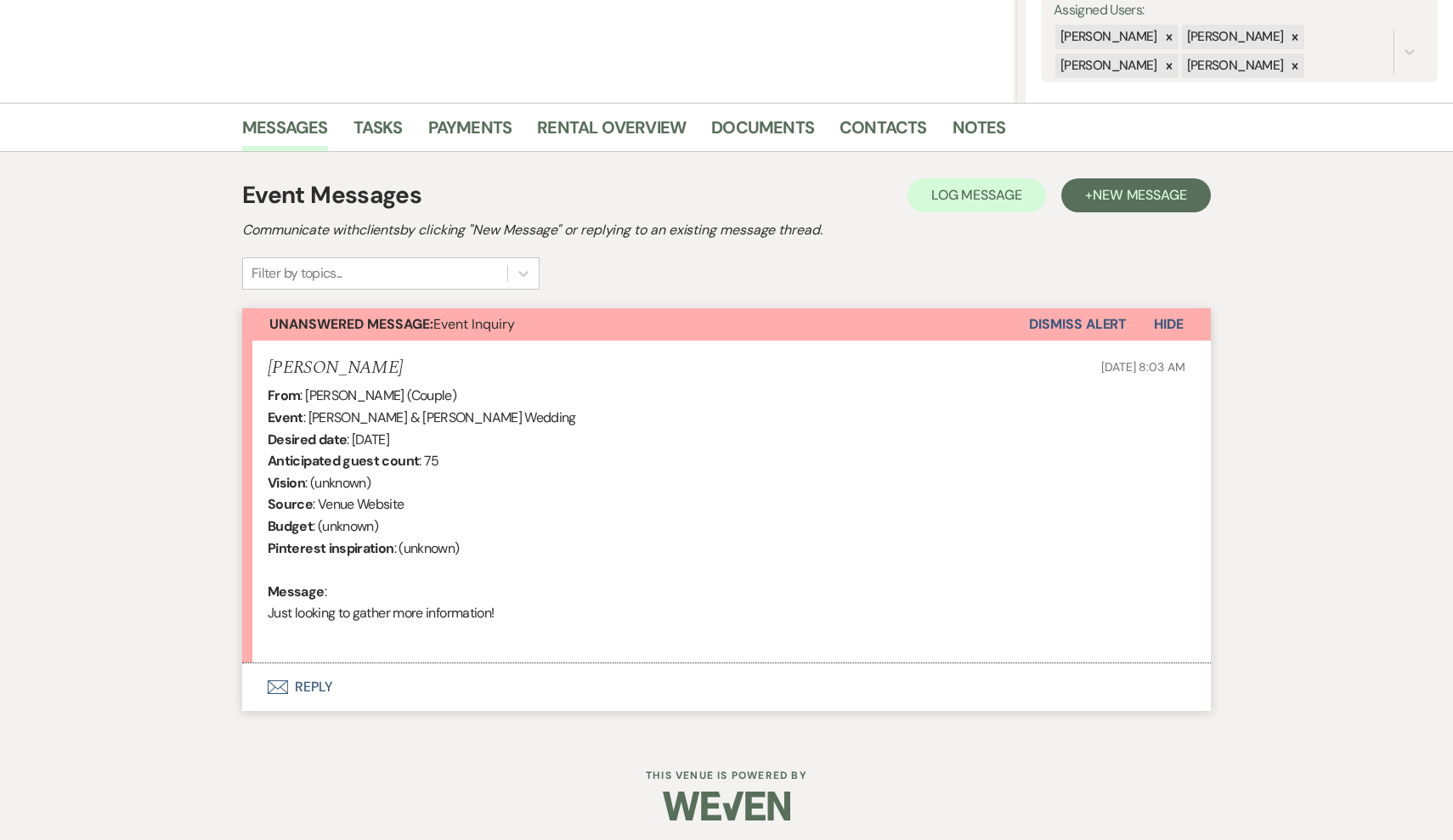
scroll to position [323, 0]
click at [311, 678] on button "Envelope Reply" at bounding box center [726, 688] width 969 height 47
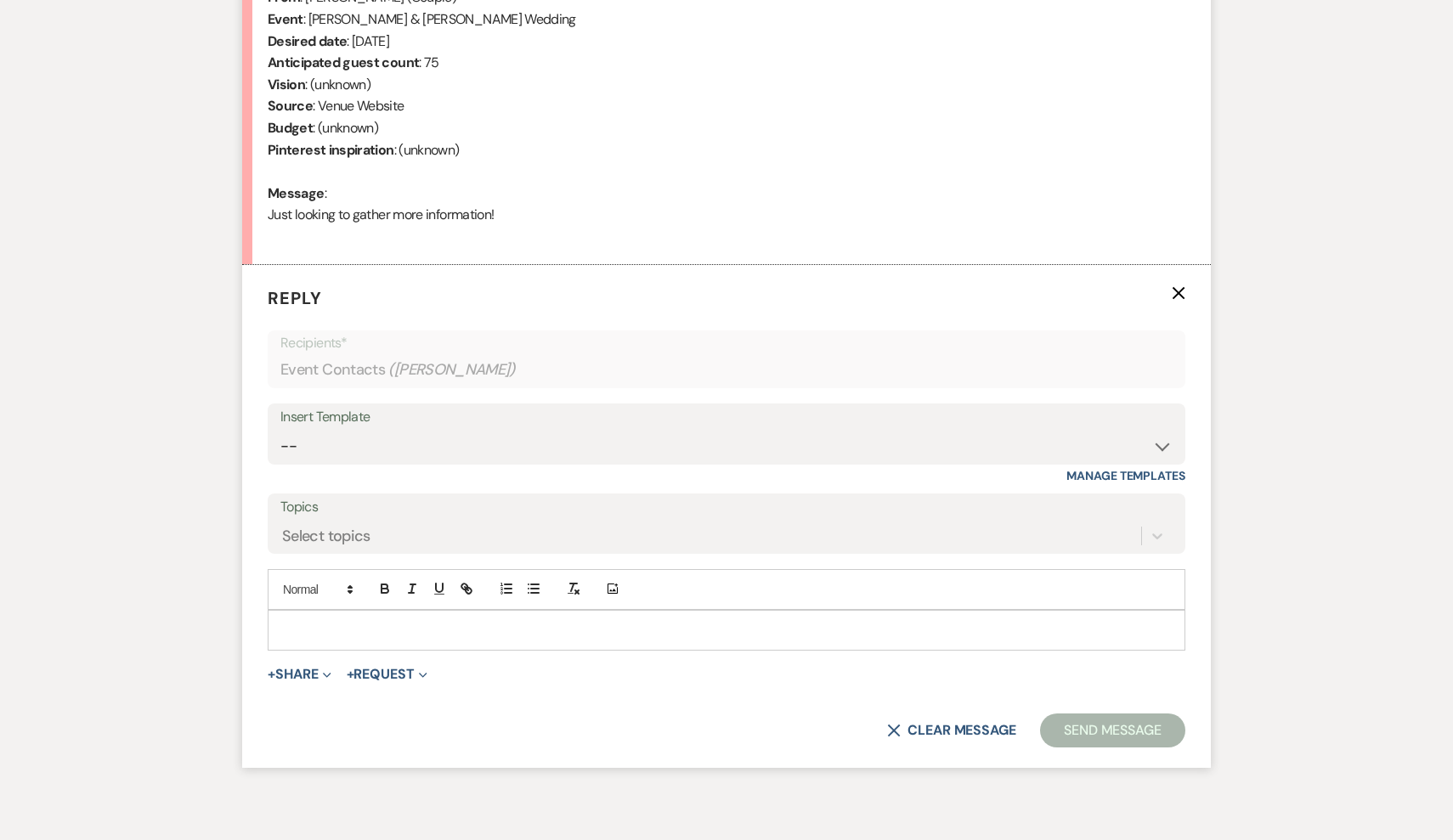
scroll to position [795, 0]
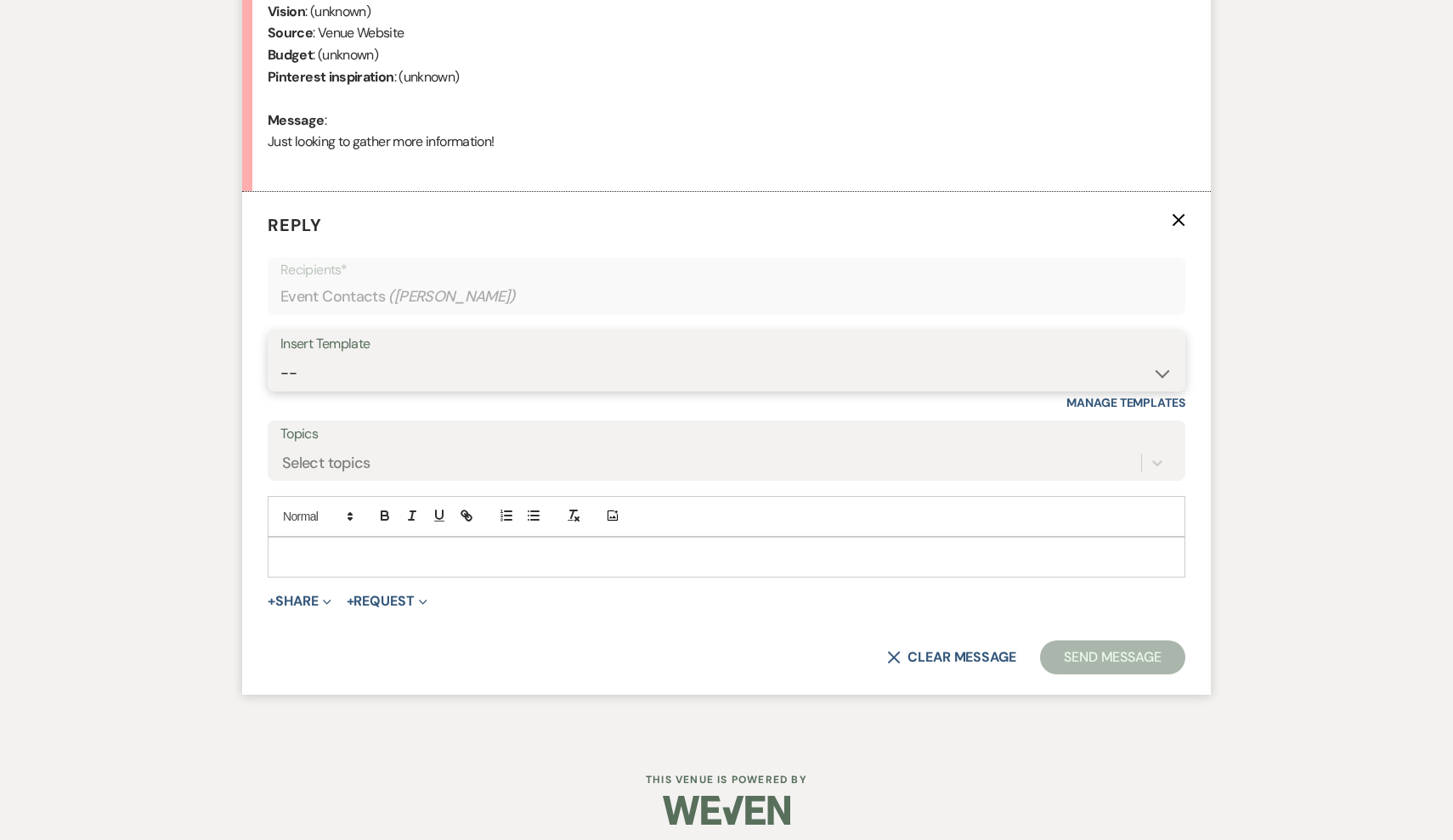
select select "2711"
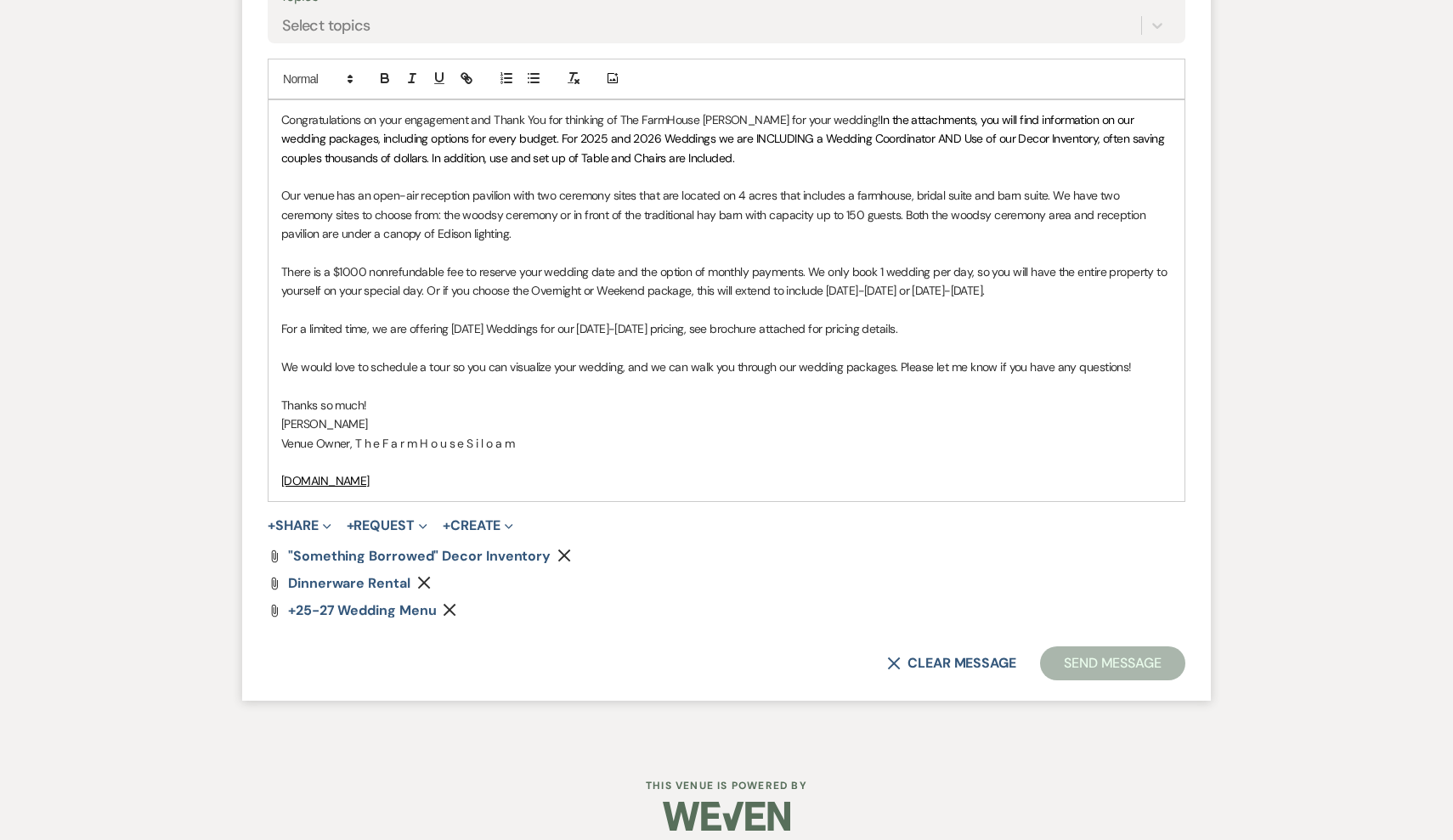
scroll to position [1232, 0]
click at [402, 603] on span "+25-27 Wedding Menu" at bounding box center [362, 611] width 148 height 18
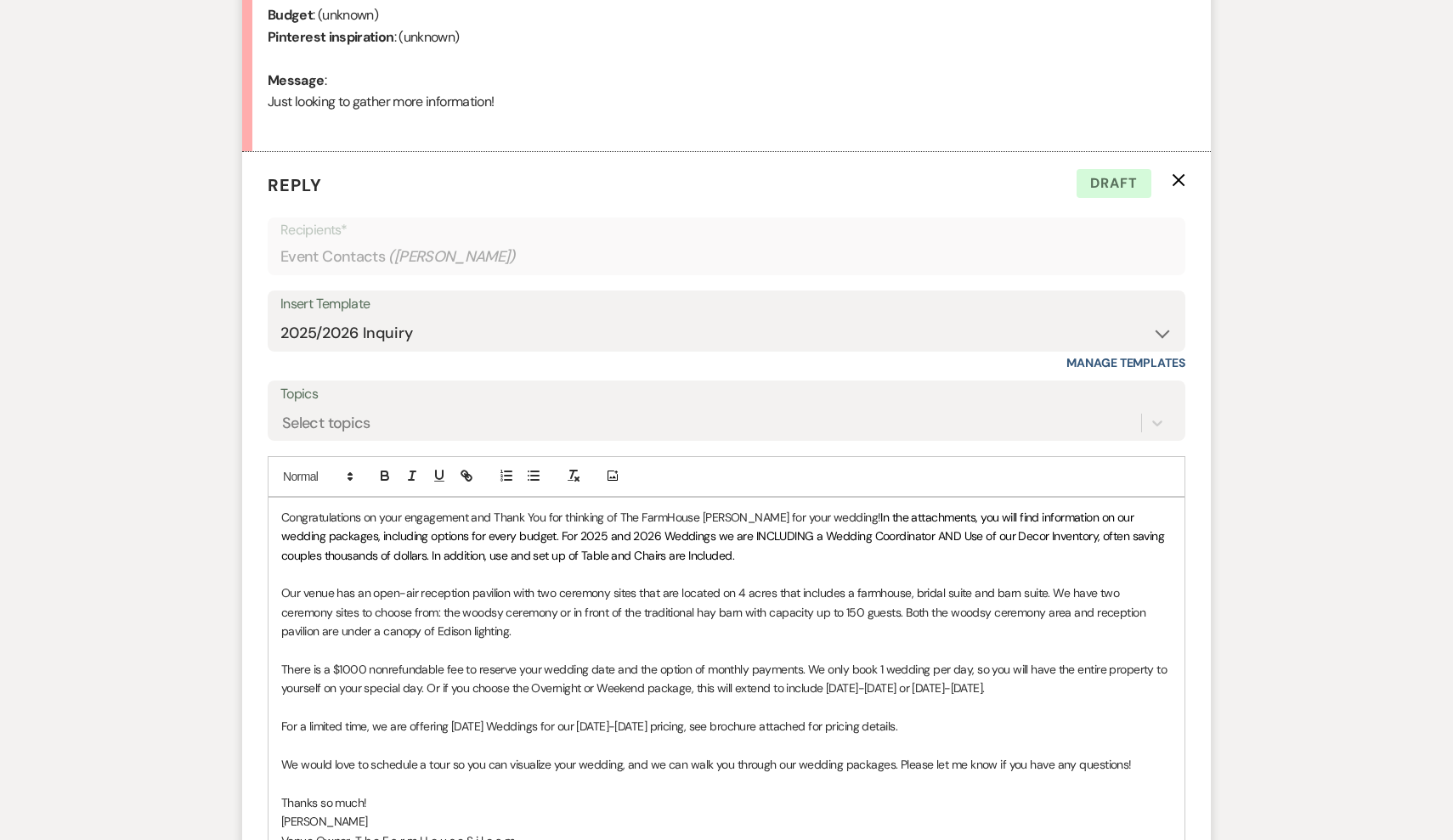
scroll to position [829, 0]
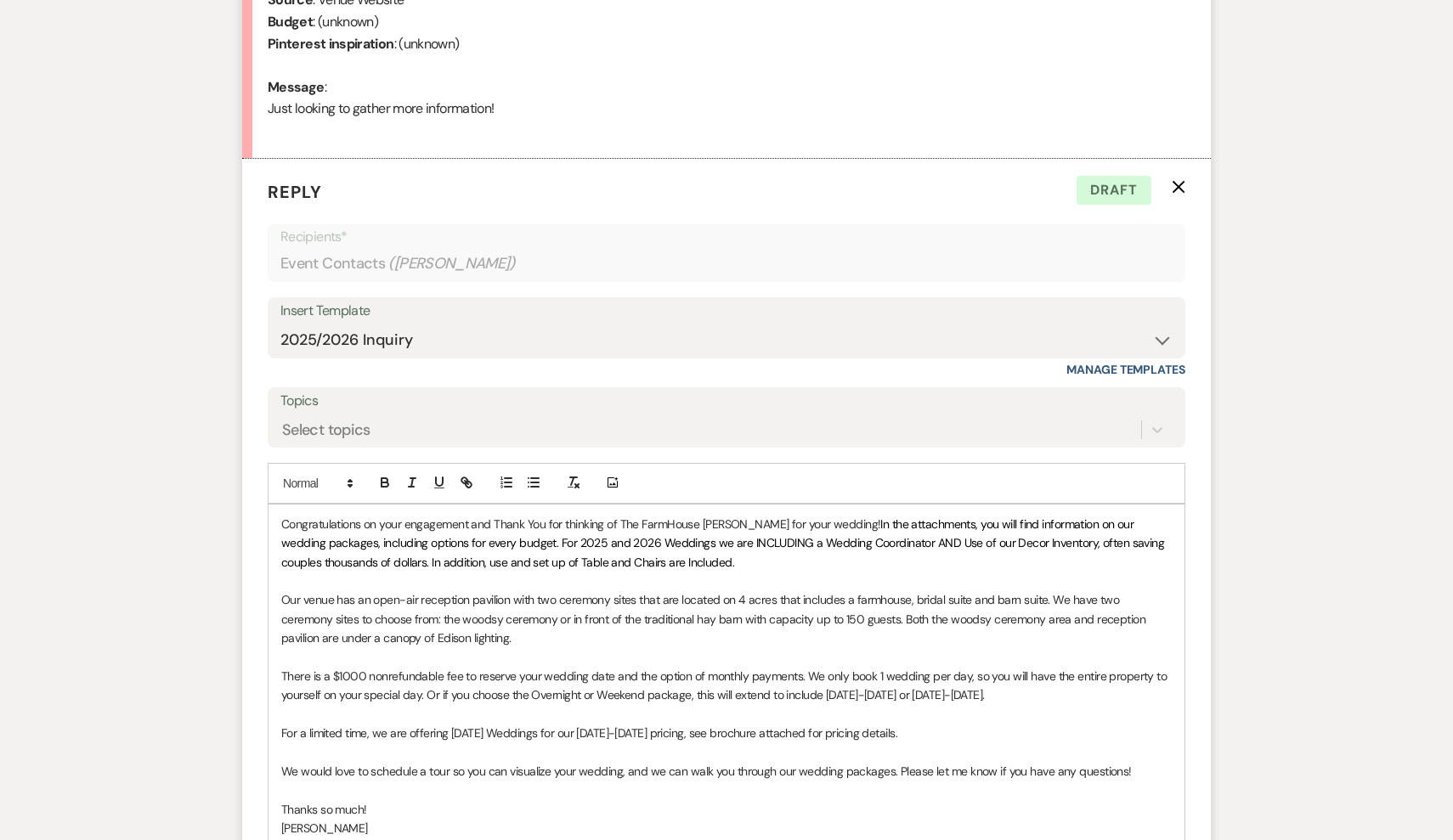
click at [279, 517] on div "Congratulations on your engagement and Thank You for thinking of The FarmHouse …" at bounding box center [726, 705] width 916 height 401
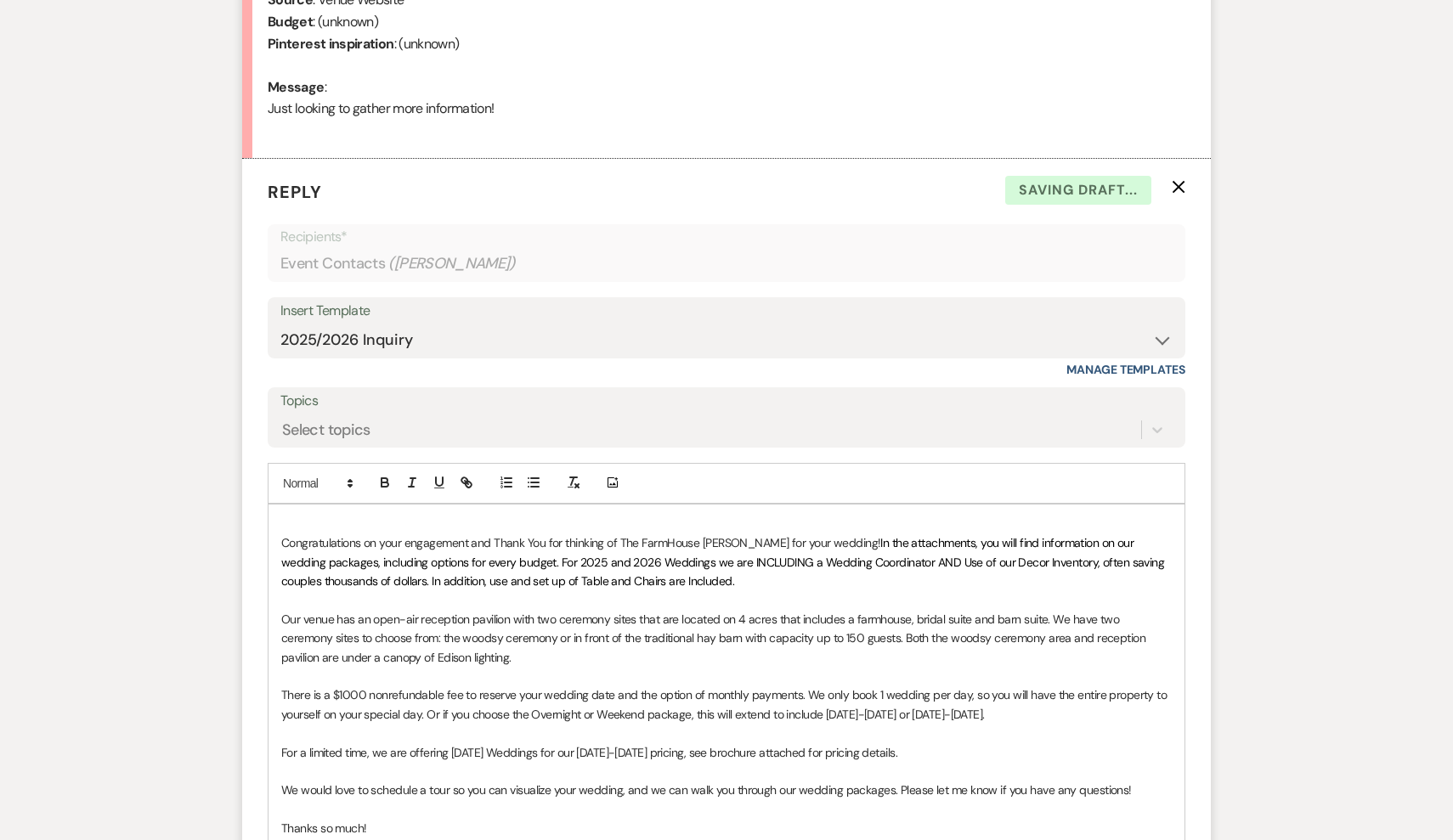
click at [298, 515] on p at bounding box center [726, 524] width 891 height 19
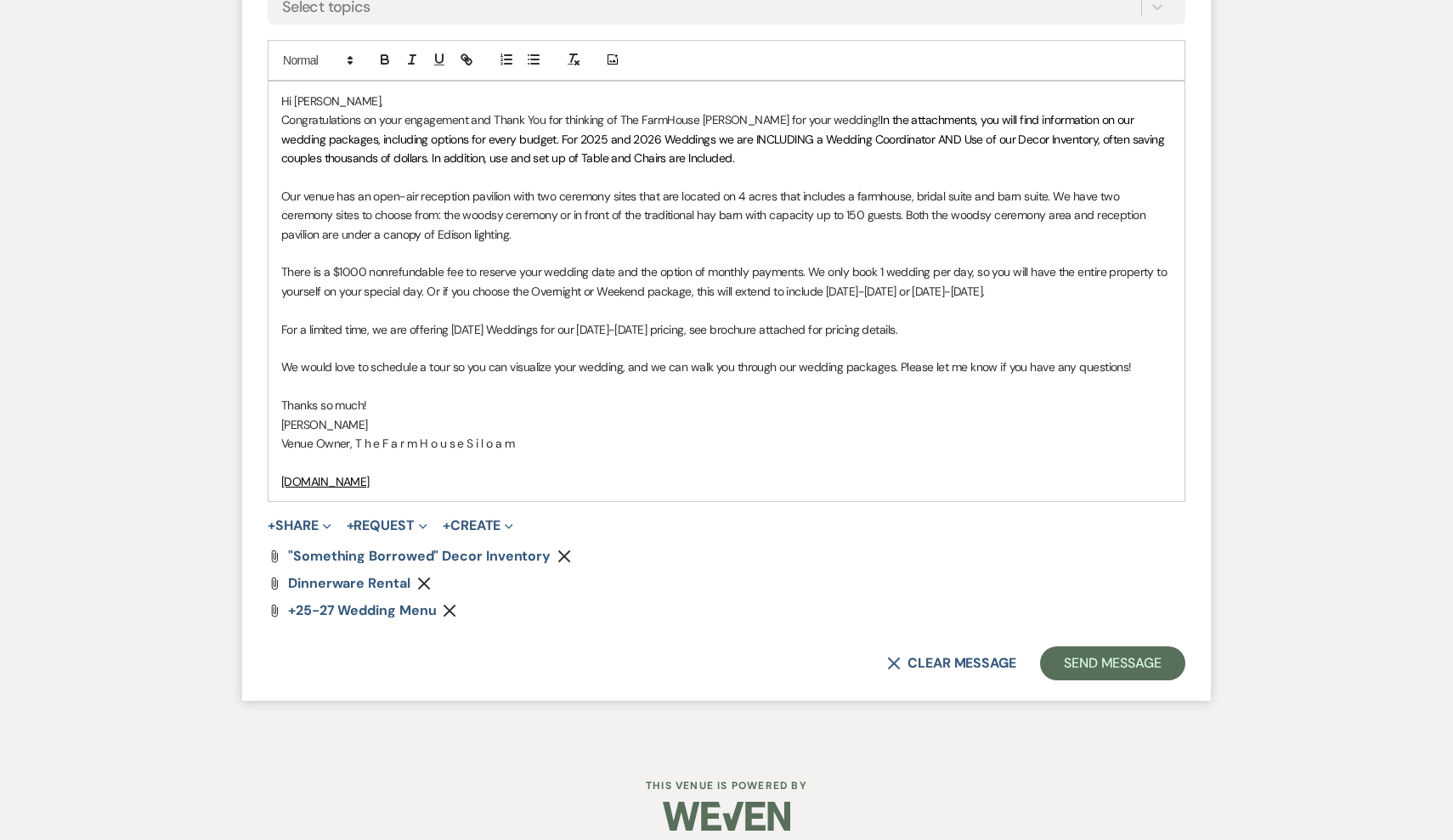
scroll to position [1251, 0]
click at [1120, 648] on button "Send Message" at bounding box center [1113, 665] width 145 height 34
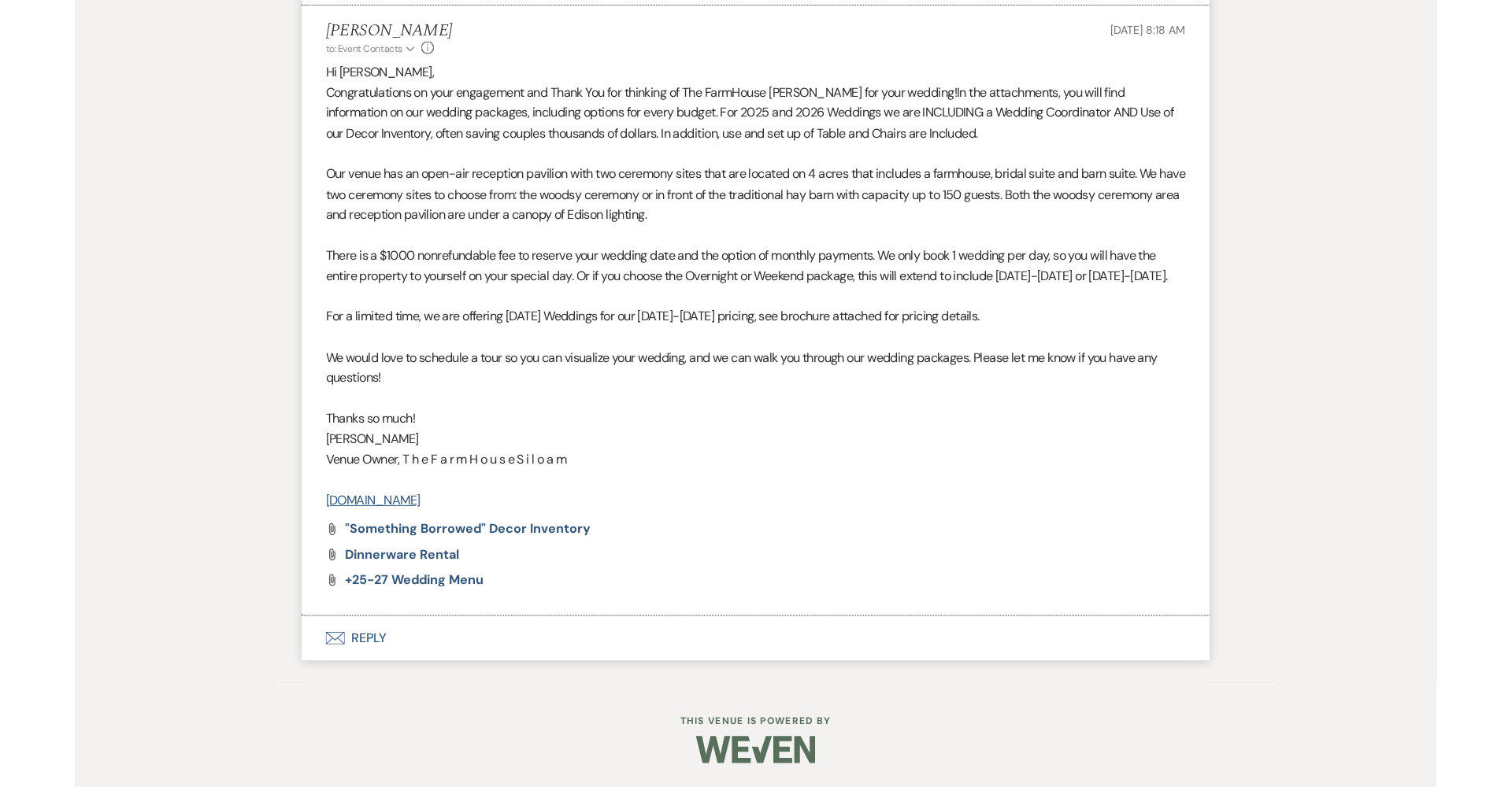
scroll to position [903, 0]
